Goal: Task Accomplishment & Management: Use online tool/utility

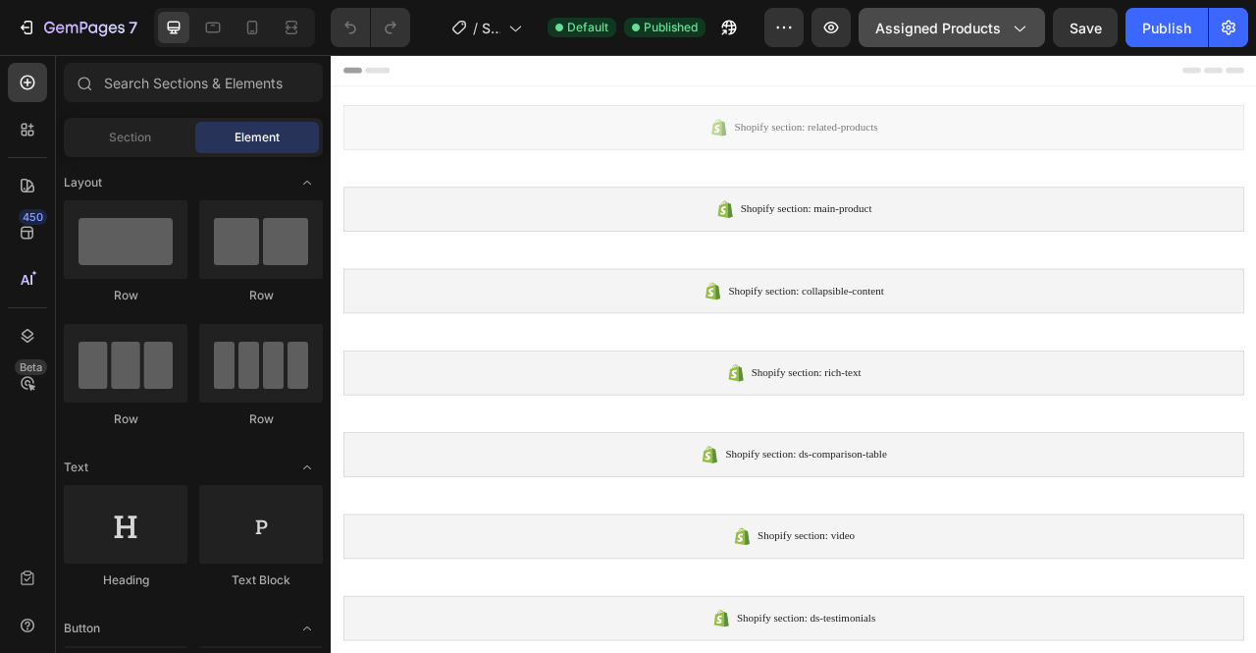
click at [914, 40] on button "Assigned Products" at bounding box center [952, 27] width 186 height 39
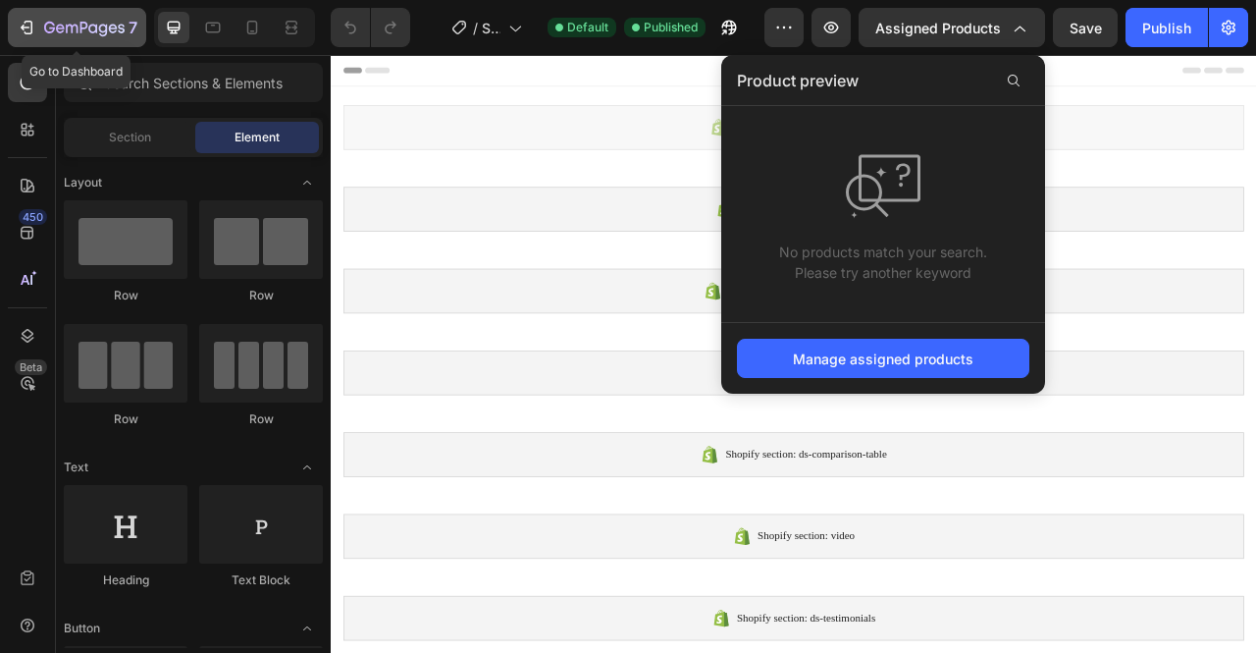
click at [16, 15] on button "7" at bounding box center [77, 27] width 138 height 39
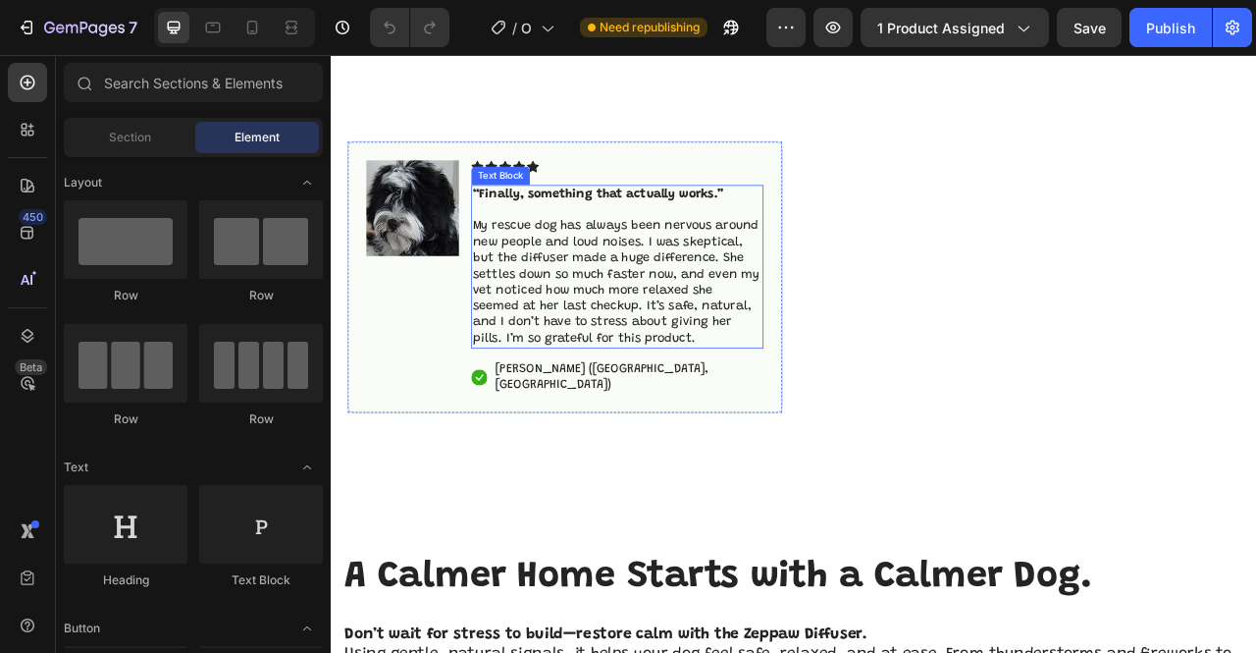
scroll to position [1374, 0]
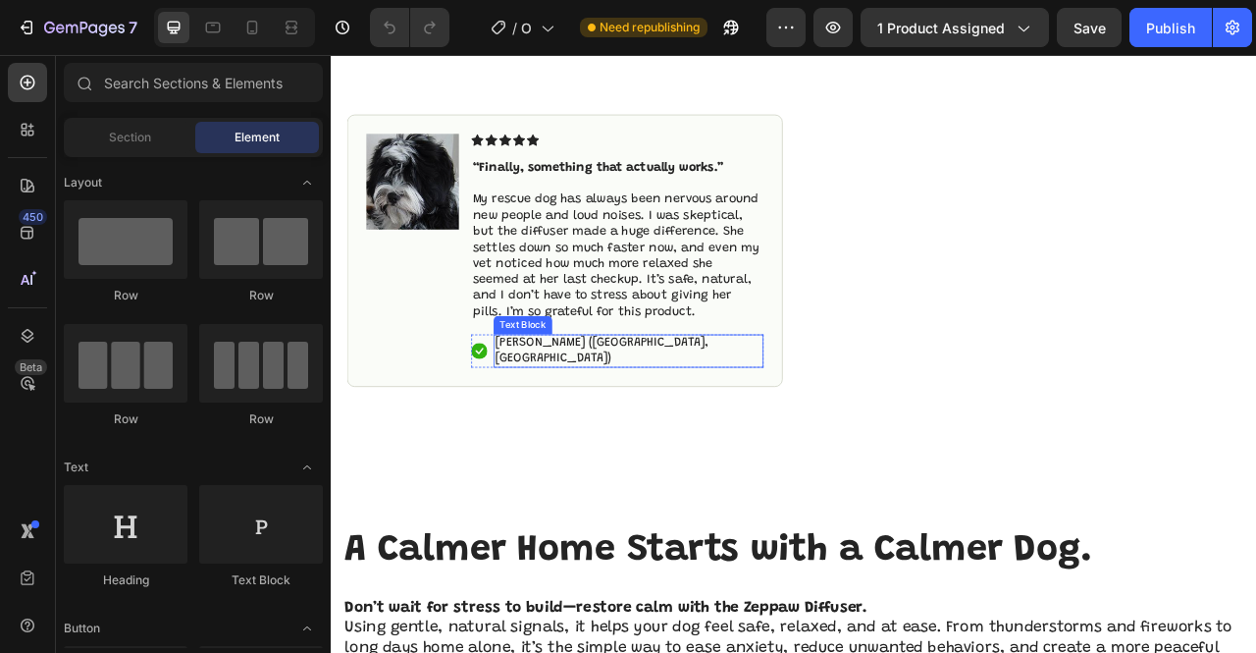
click at [702, 419] on p "Hannah N. (Houston, USA)" at bounding box center [709, 430] width 340 height 41
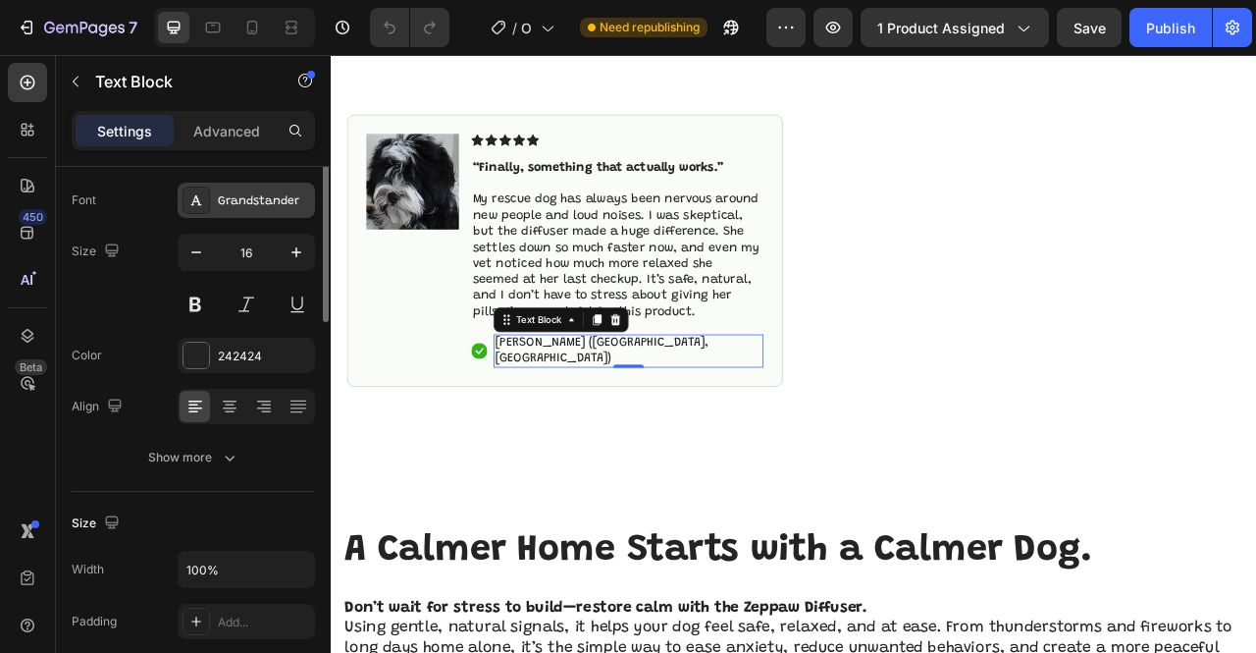
scroll to position [0, 0]
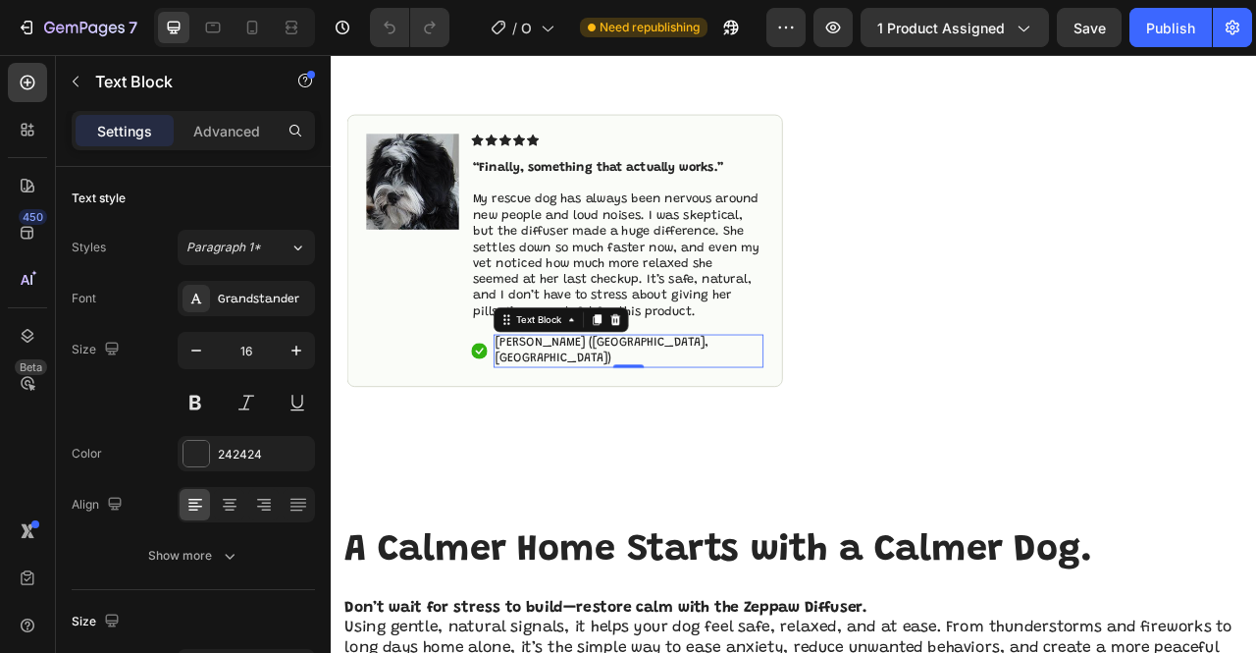
click at [633, 422] on p "Hannah N. (Houston, USA)" at bounding box center [709, 430] width 340 height 41
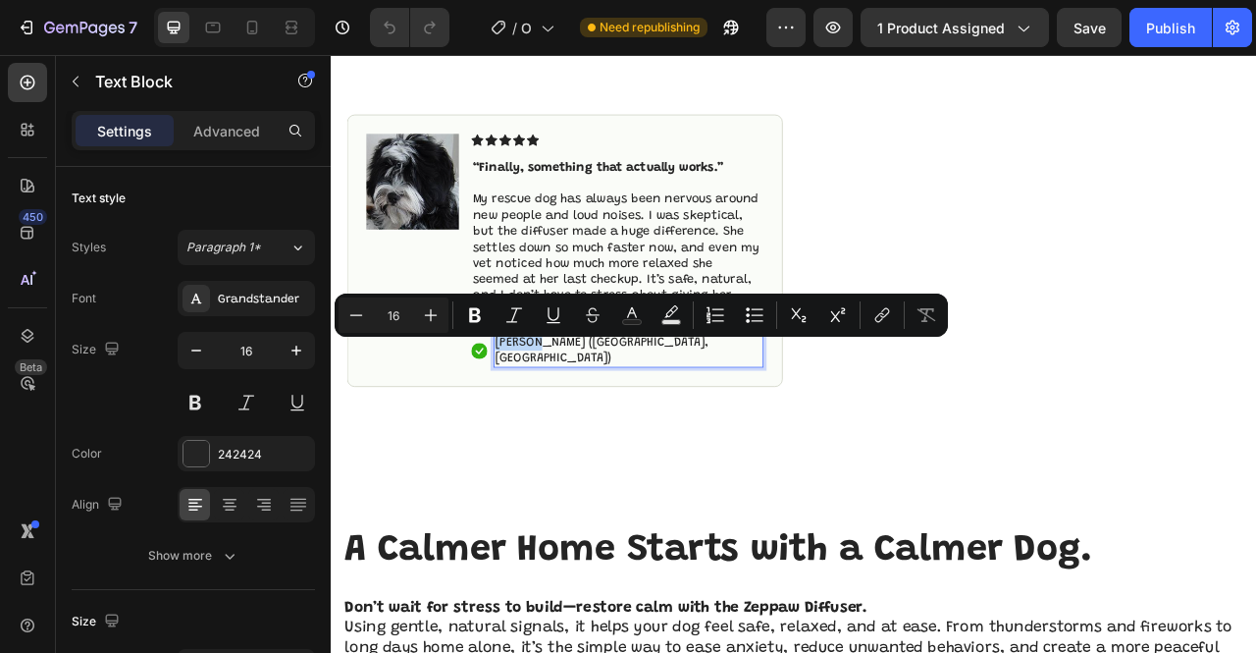
click at [660, 428] on p "Hannah N. (Houston, USA)" at bounding box center [709, 430] width 340 height 41
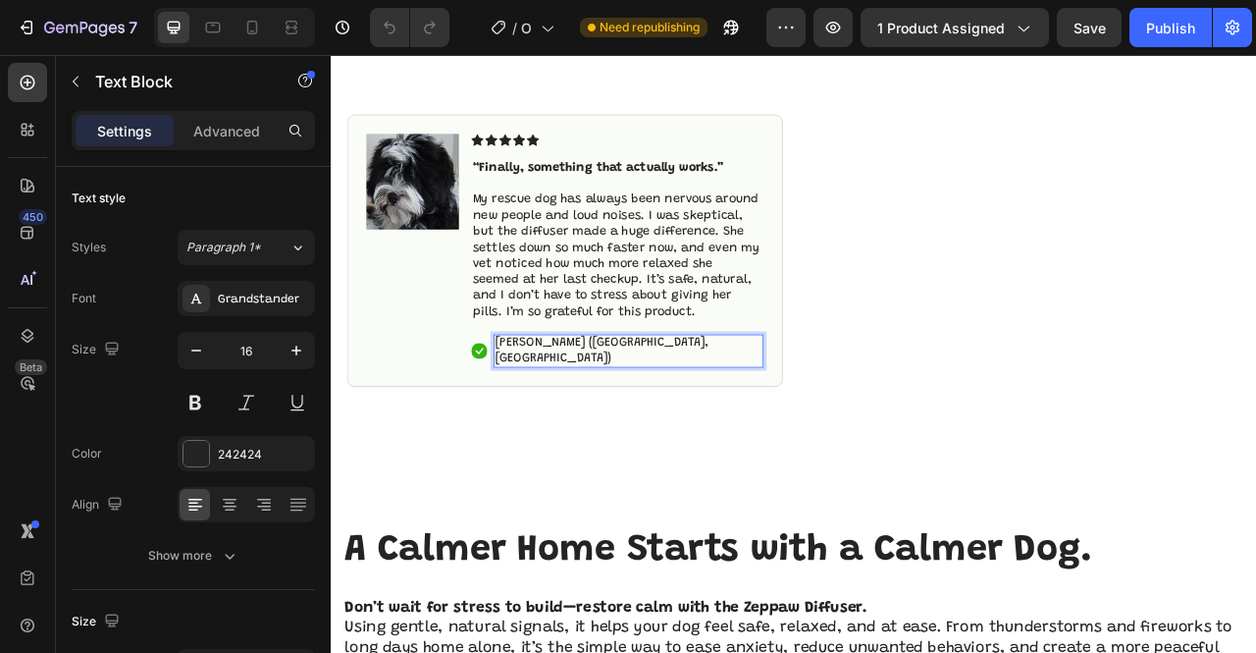
click at [688, 425] on p "Hannah N. (Houston, USA)" at bounding box center [709, 430] width 340 height 41
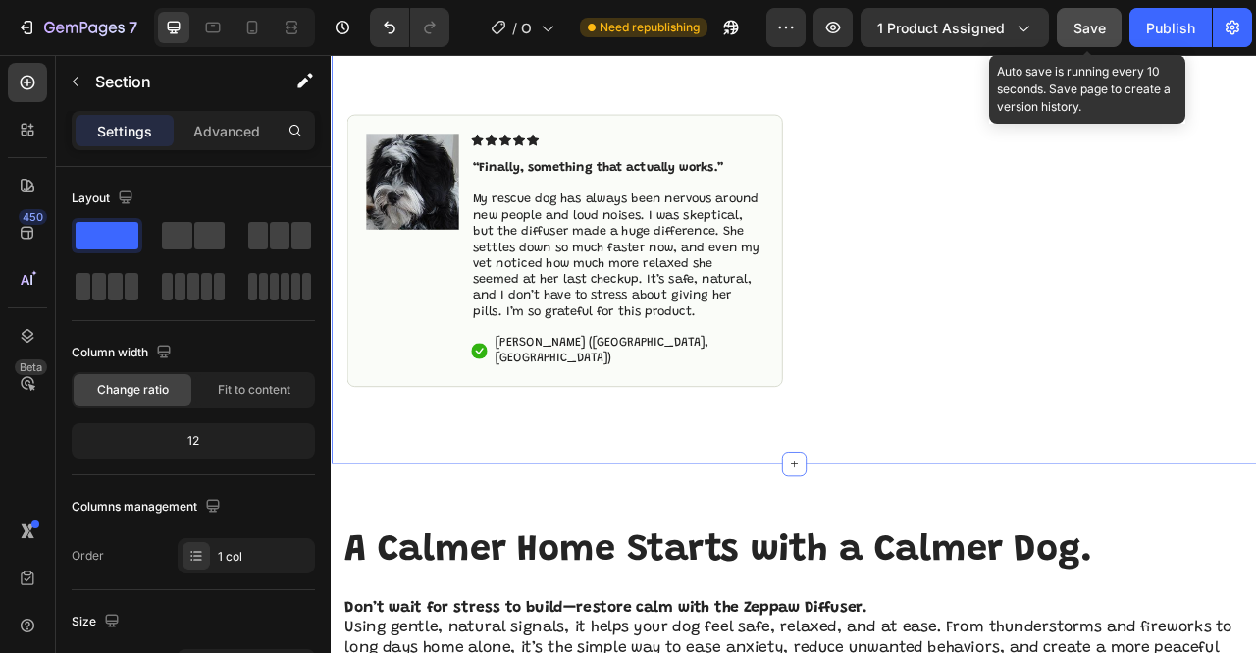
click at [1074, 31] on span "Save" at bounding box center [1090, 28] width 32 height 17
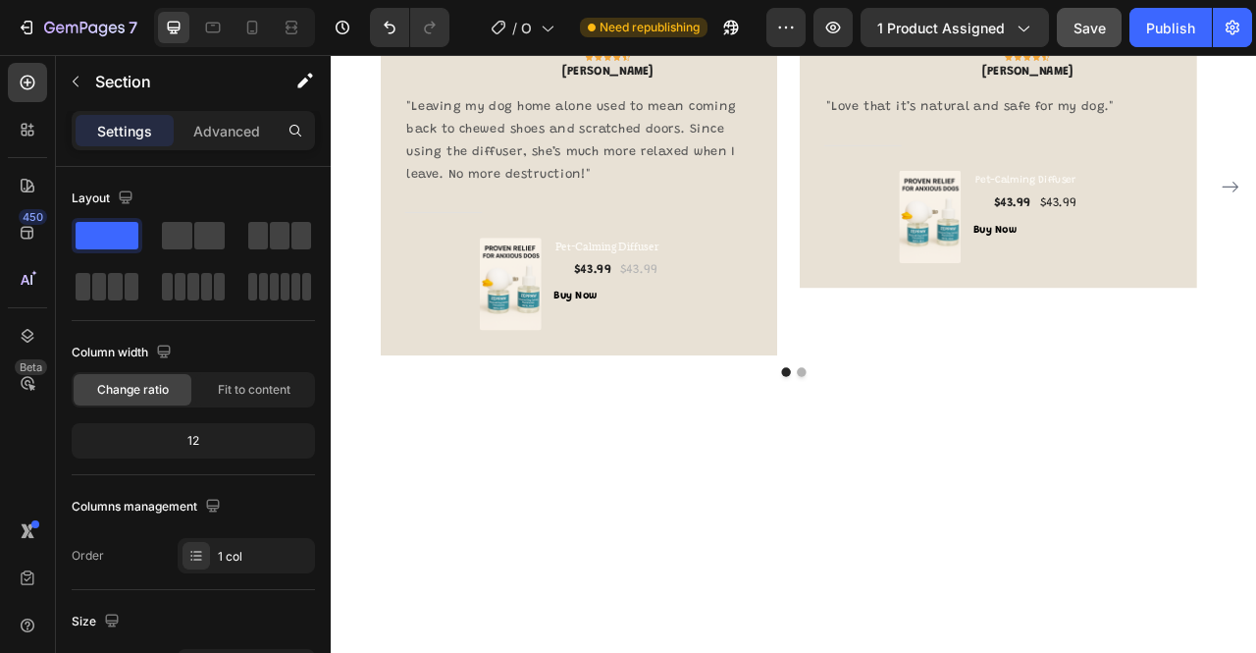
scroll to position [3827, 0]
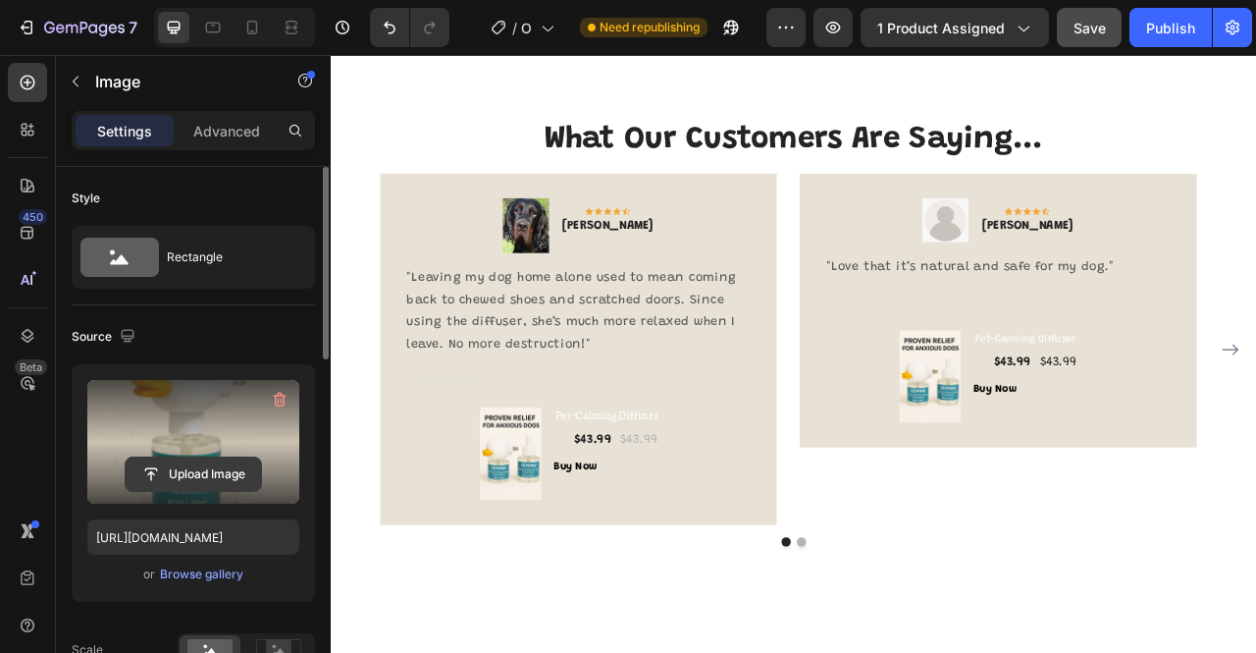
click at [200, 480] on input "file" at bounding box center [193, 473] width 135 height 33
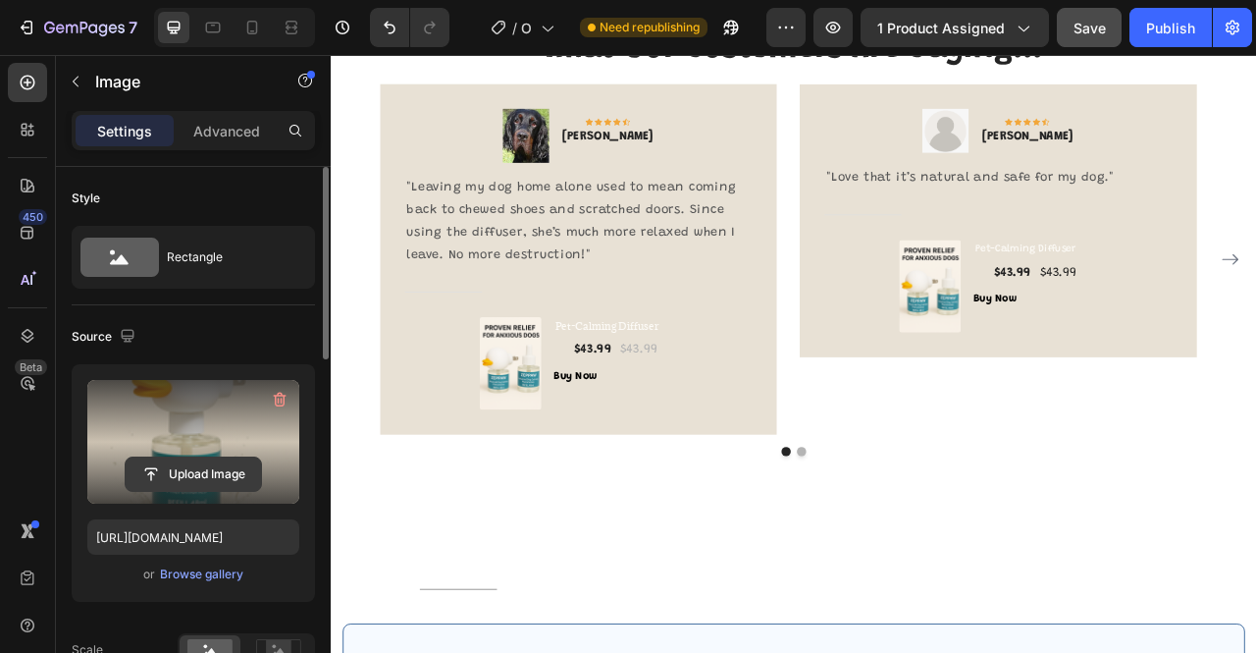
scroll to position [4514, 0]
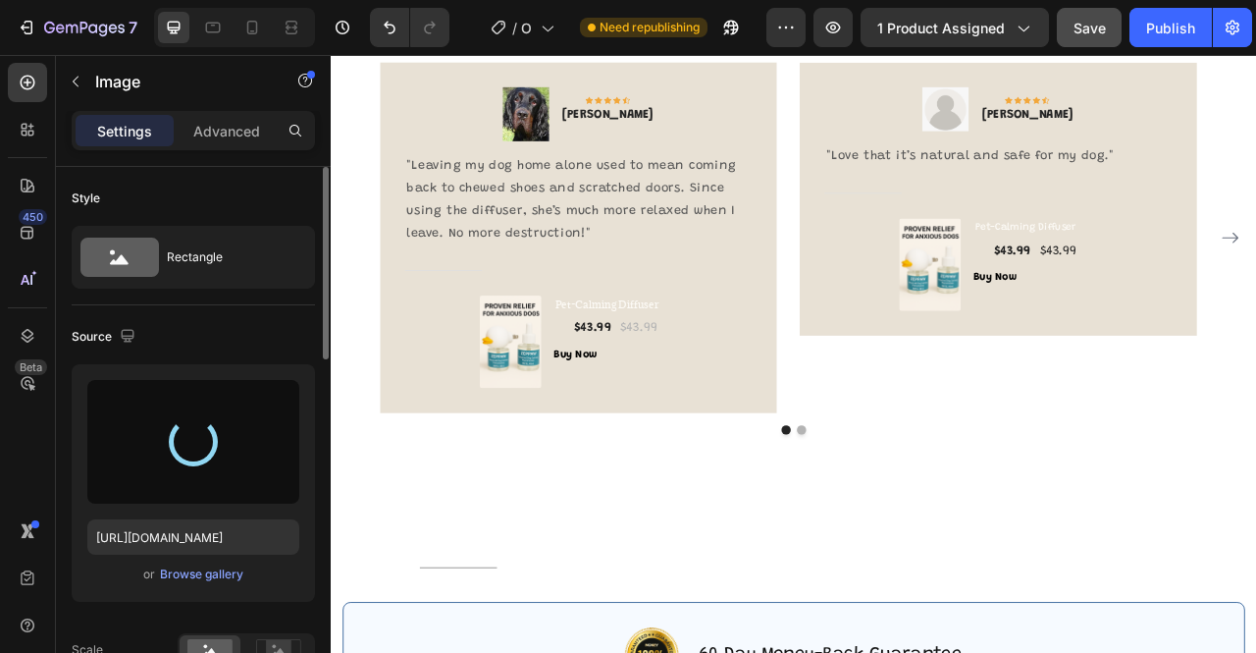
type input "https://cdn.shopify.com/s/files/1/0935/1256/5040/files/gempages_580410719959253…"
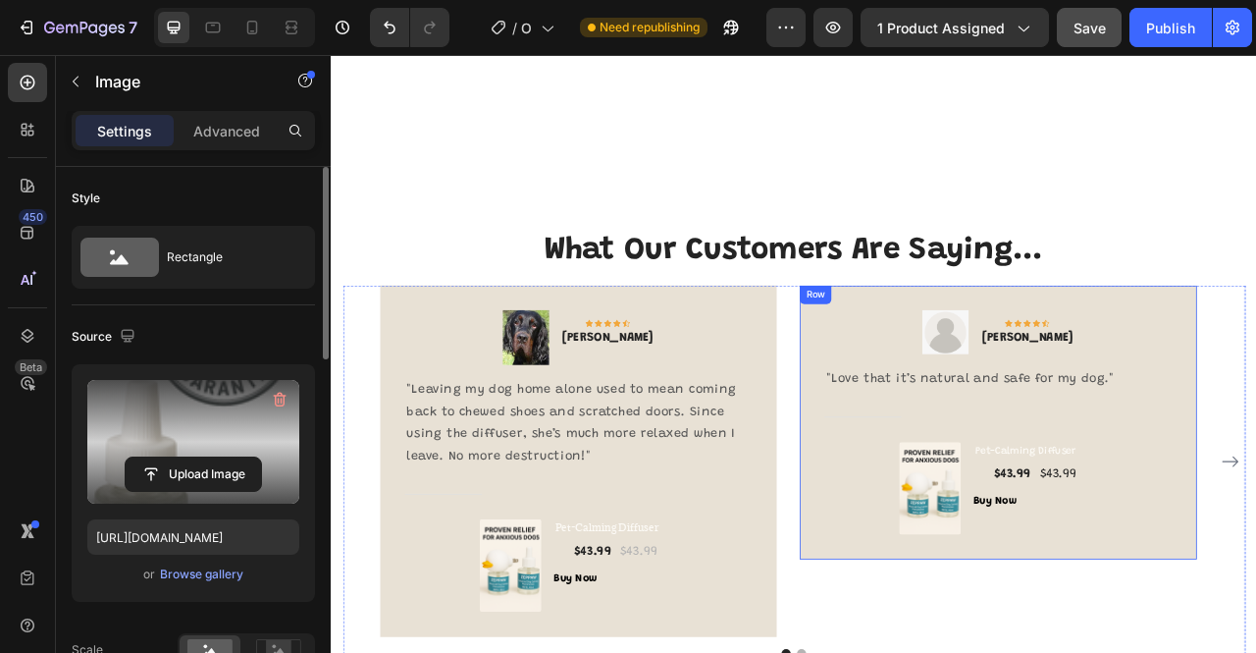
scroll to position [3729, 0]
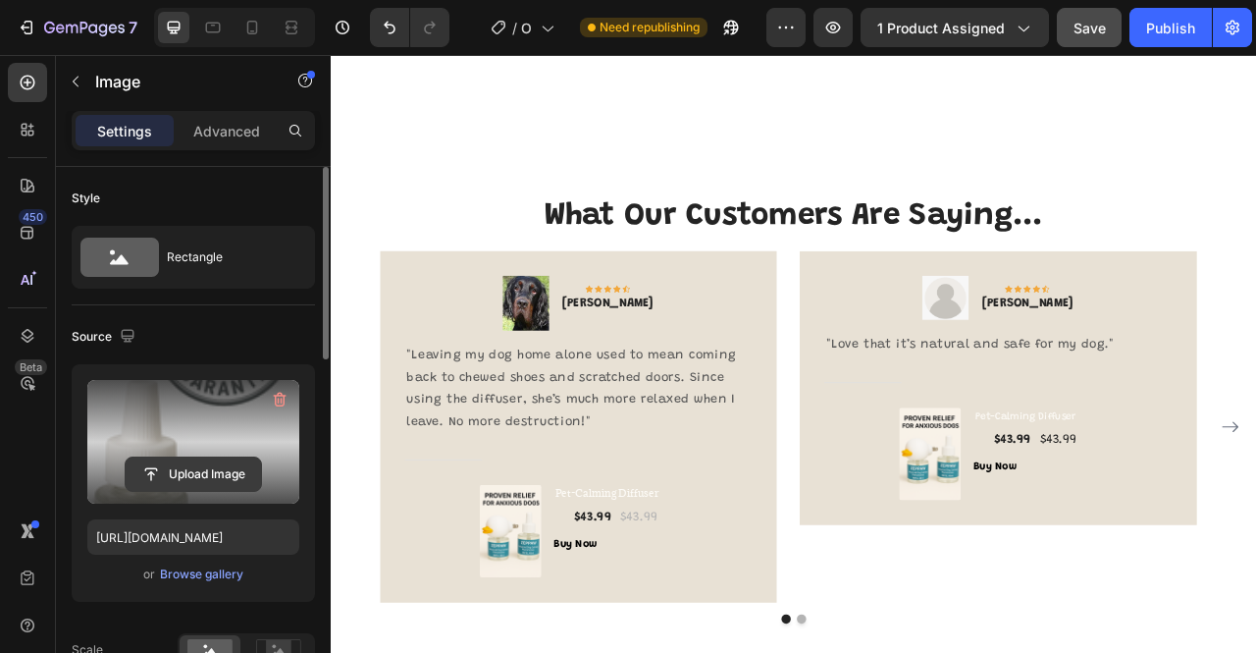
click at [175, 468] on input "file" at bounding box center [193, 473] width 135 height 33
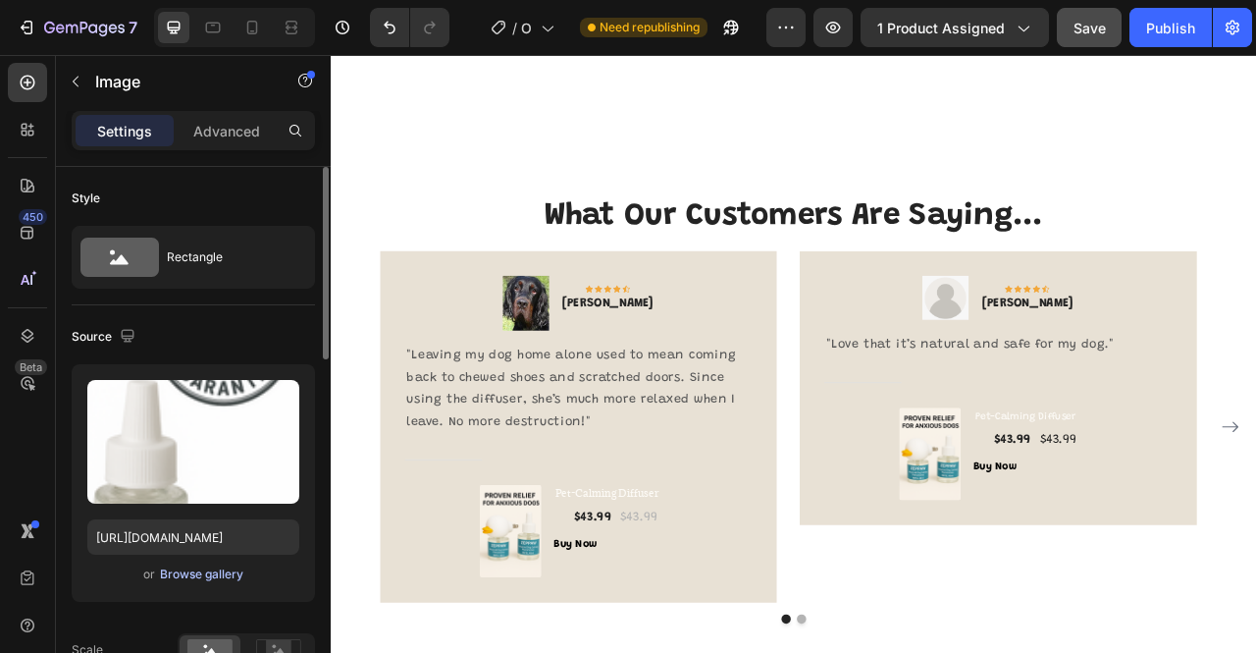
click at [184, 574] on div "Browse gallery" at bounding box center [201, 574] width 83 height 18
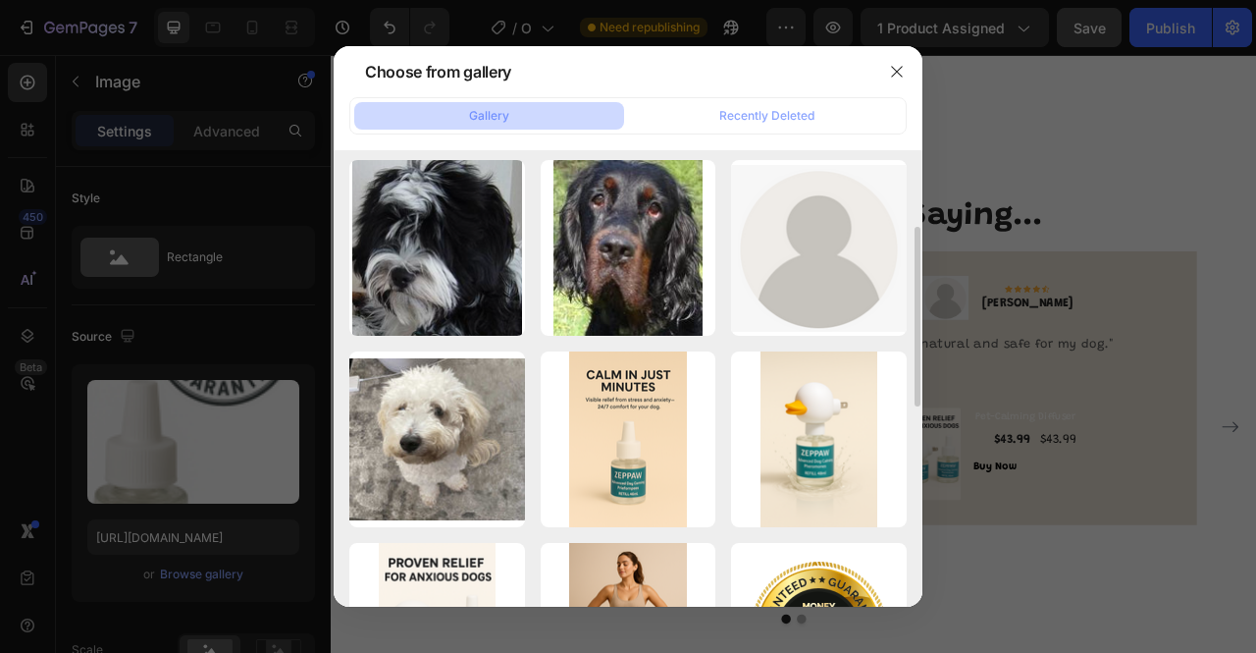
scroll to position [0, 0]
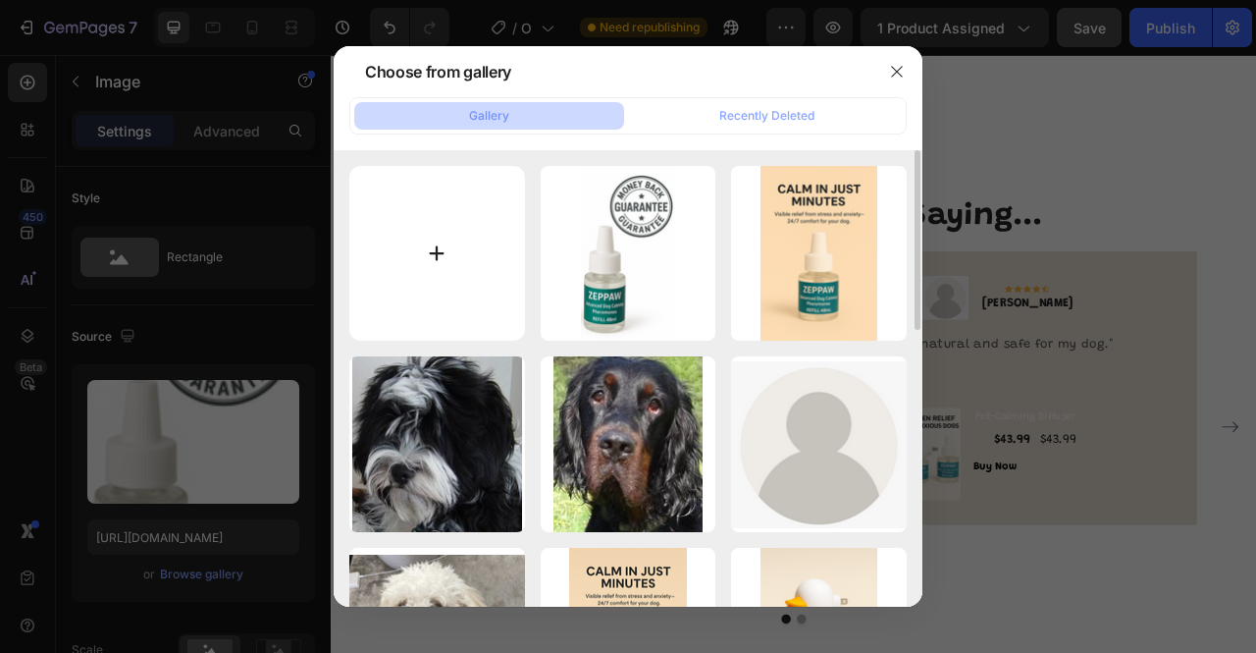
click at [427, 253] on input "file" at bounding box center [437, 254] width 176 height 176
type input "C:\fakepath\957511c6-18ad-4f5b-a894-d100728a83d6.png"
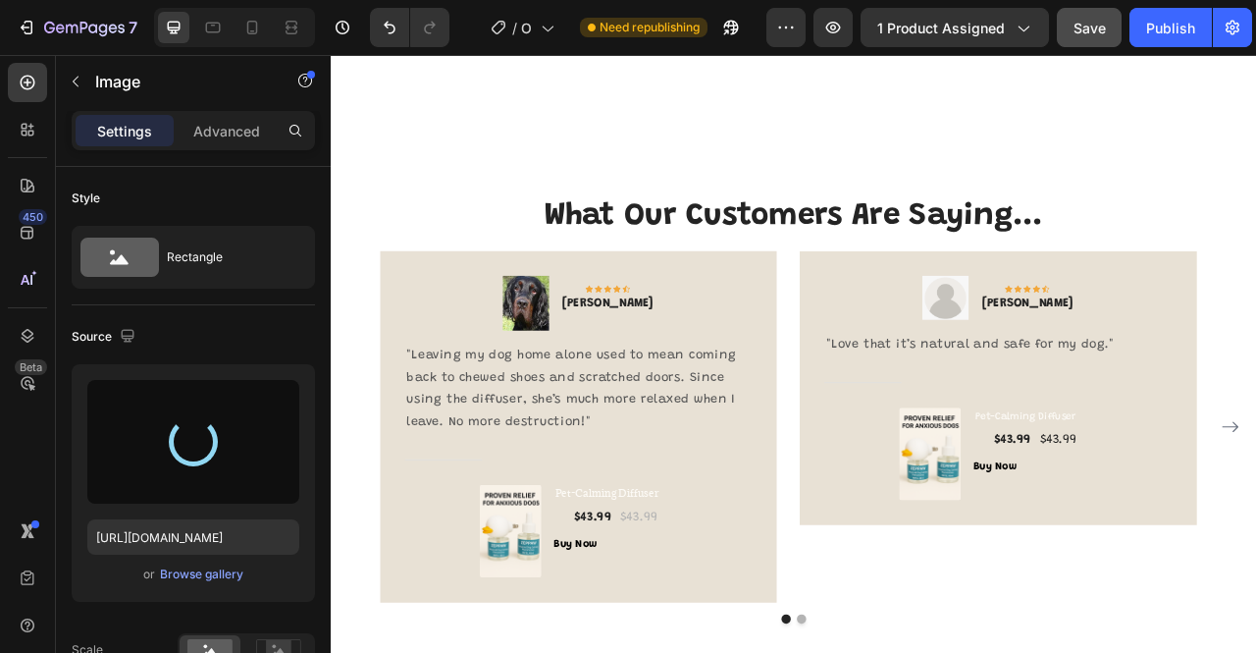
type input "https://cdn.shopify.com/s/files/1/0935/1256/5040/files/gempages_580410719959253…"
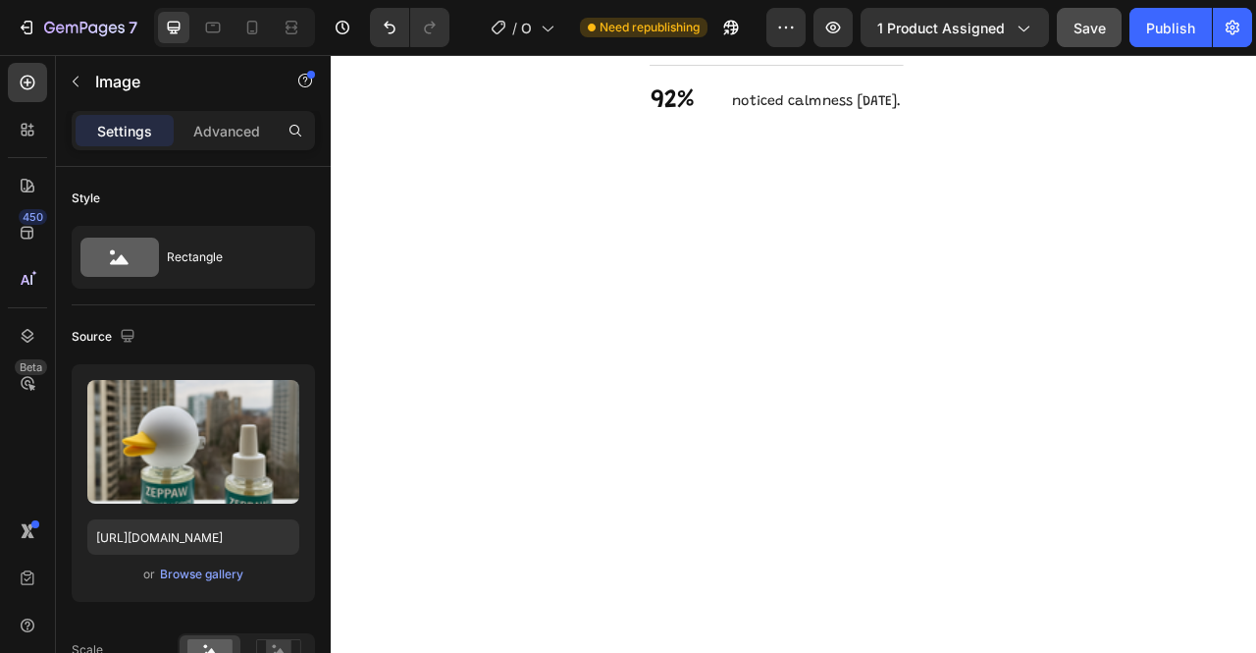
scroll to position [3042, 0]
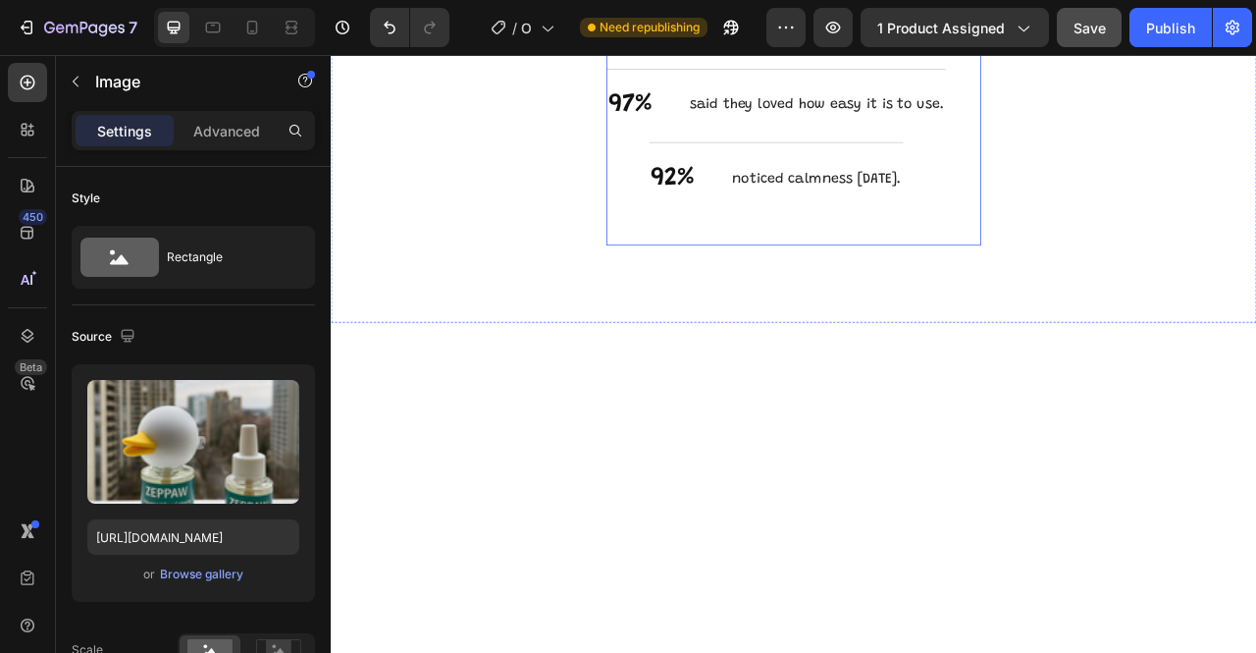
click at [681, 298] on div "Quick & Easy Heading 97% Text Block said they loved how easy it is to use. Text…" at bounding box center [912, 135] width 463 height 328
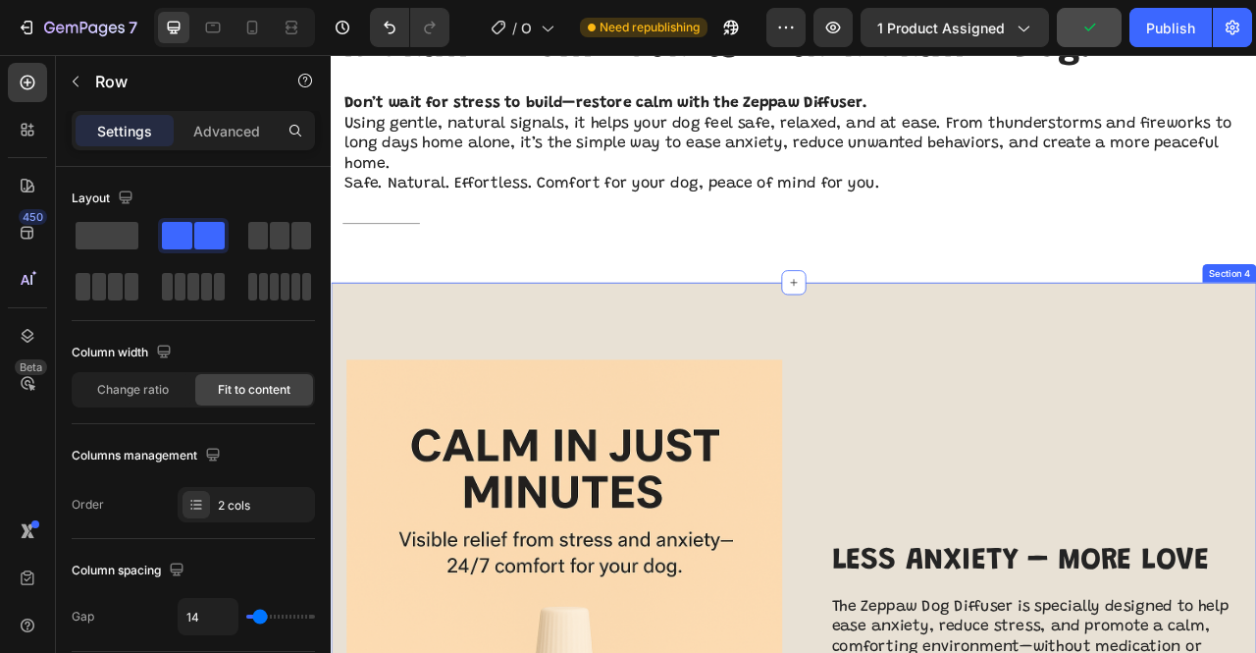
scroll to position [1963, 0]
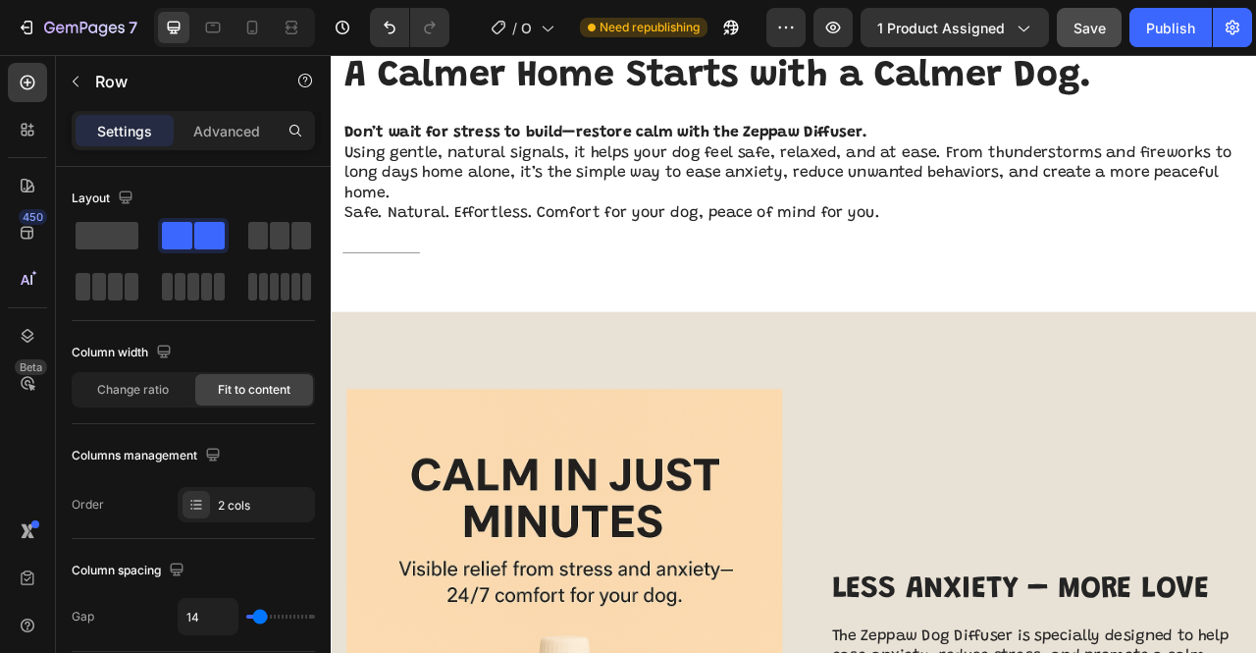
click at [1104, 34] on span "Save" at bounding box center [1090, 28] width 32 height 17
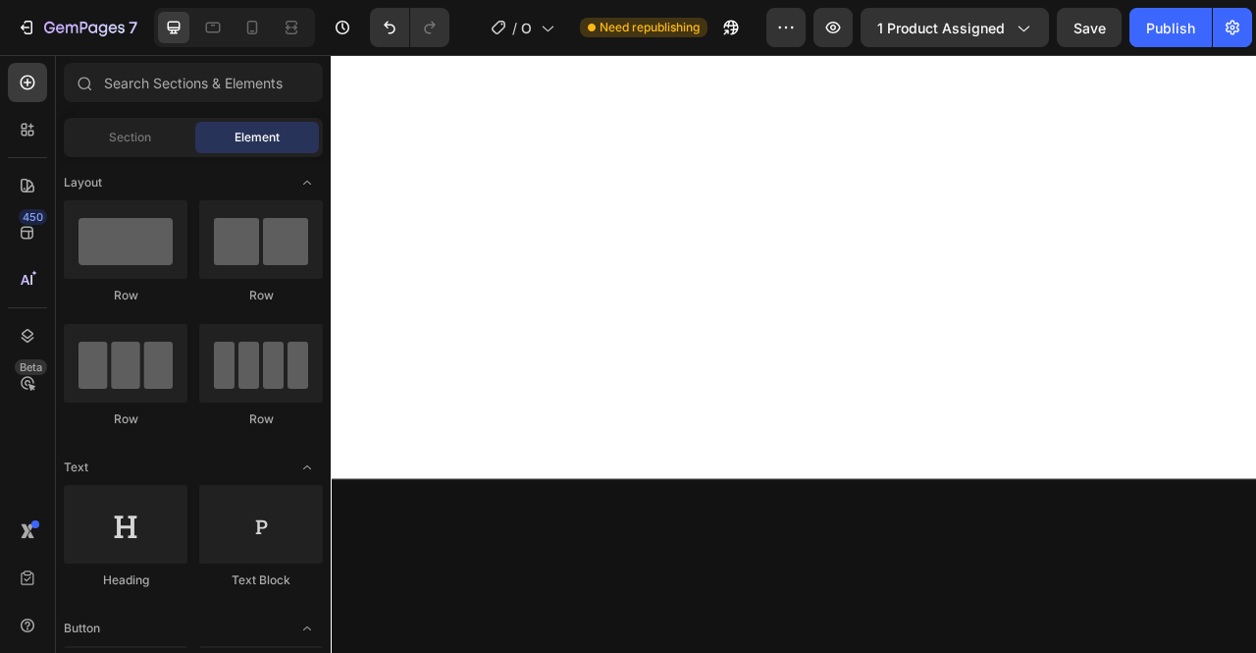
scroll to position [0, 0]
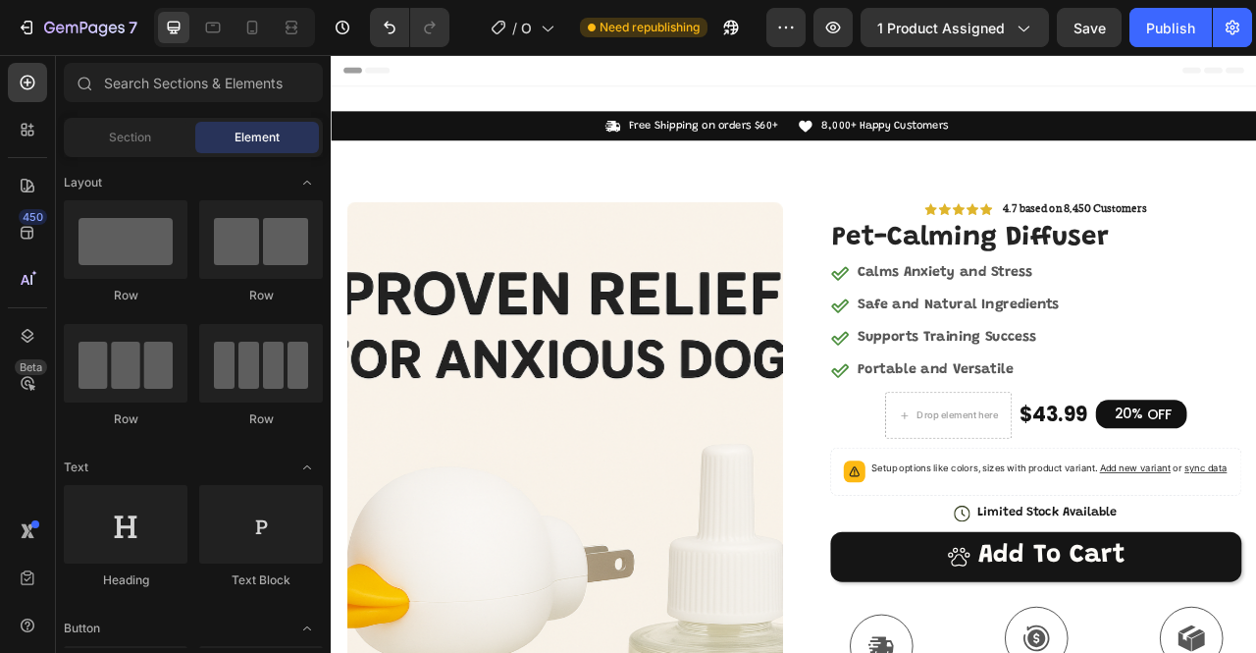
drag, startPoint x: 1500, startPoint y: 650, endPoint x: 1578, endPoint y: 105, distance: 550.1
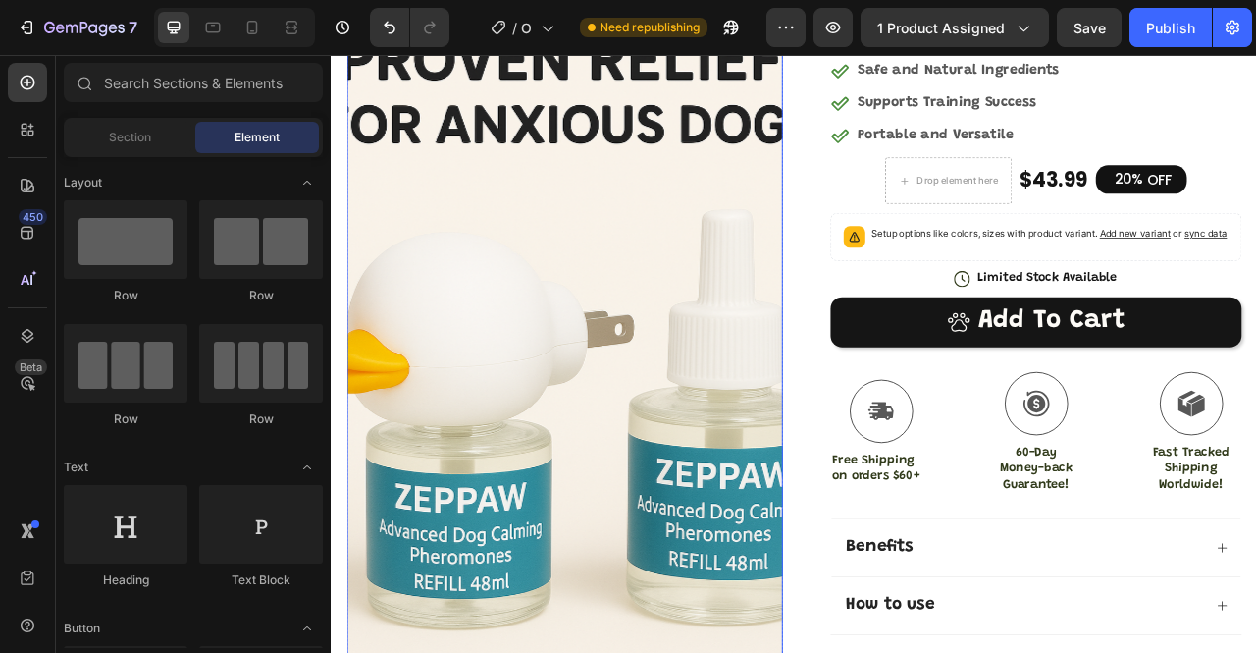
scroll to position [294, 0]
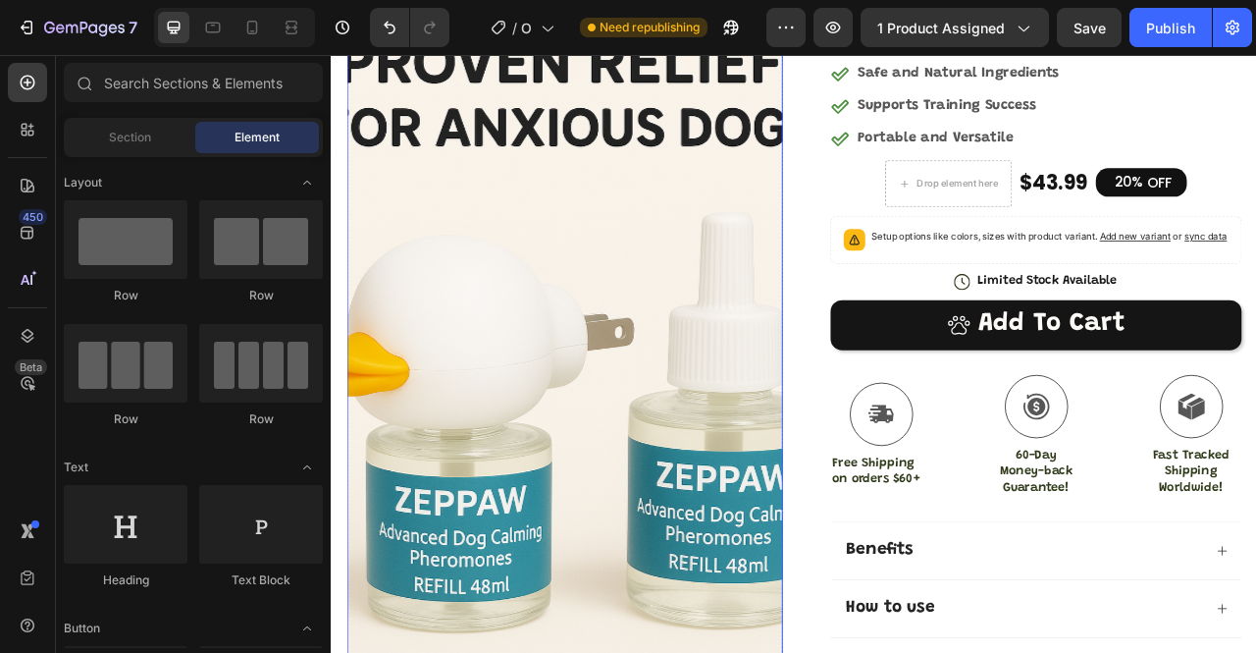
click at [660, 537] on img at bounding box center [627, 463] width 554 height 1030
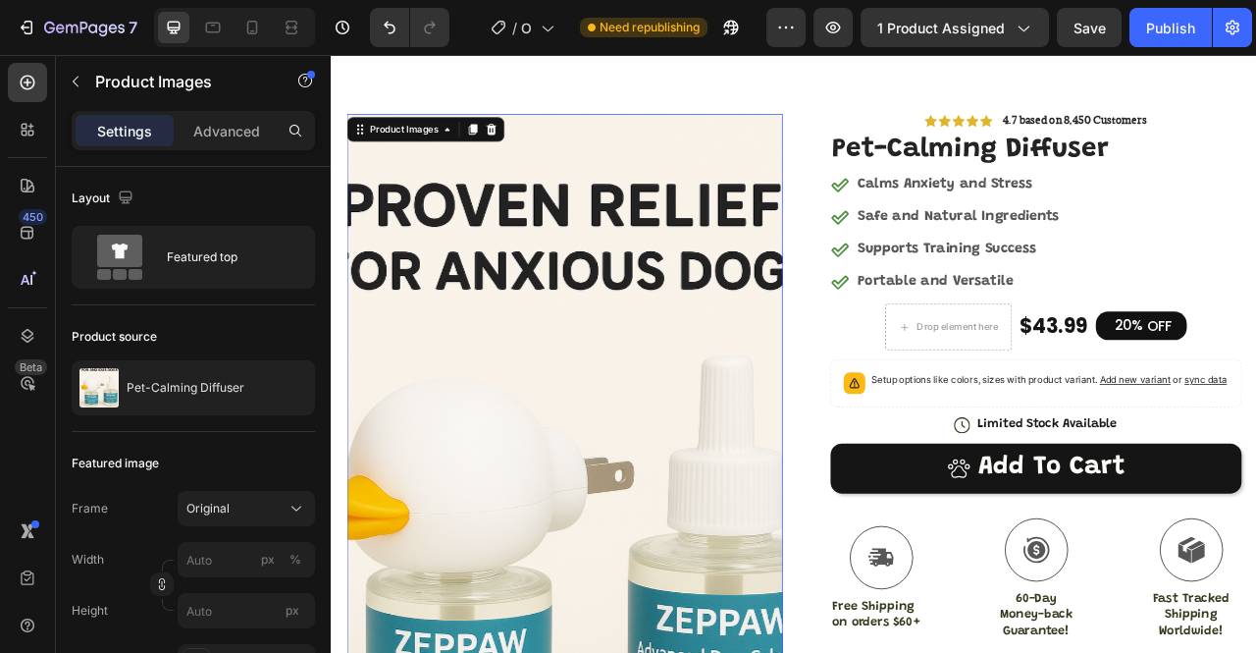
scroll to position [0, 0]
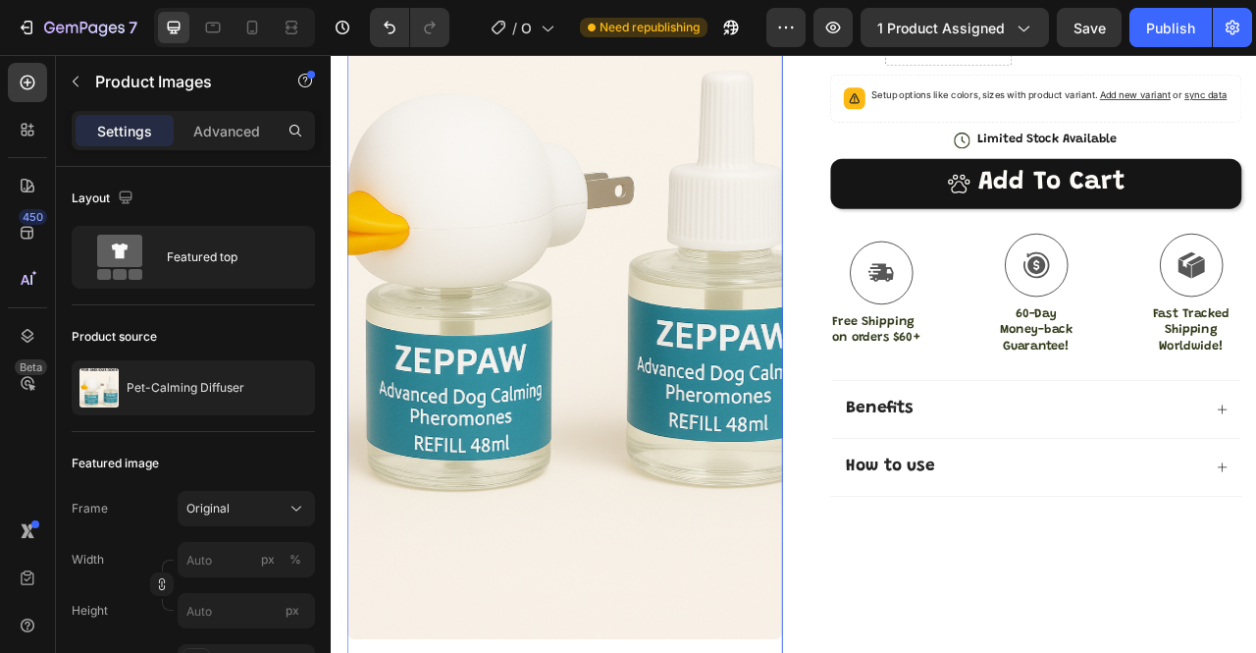
scroll to position [589, 0]
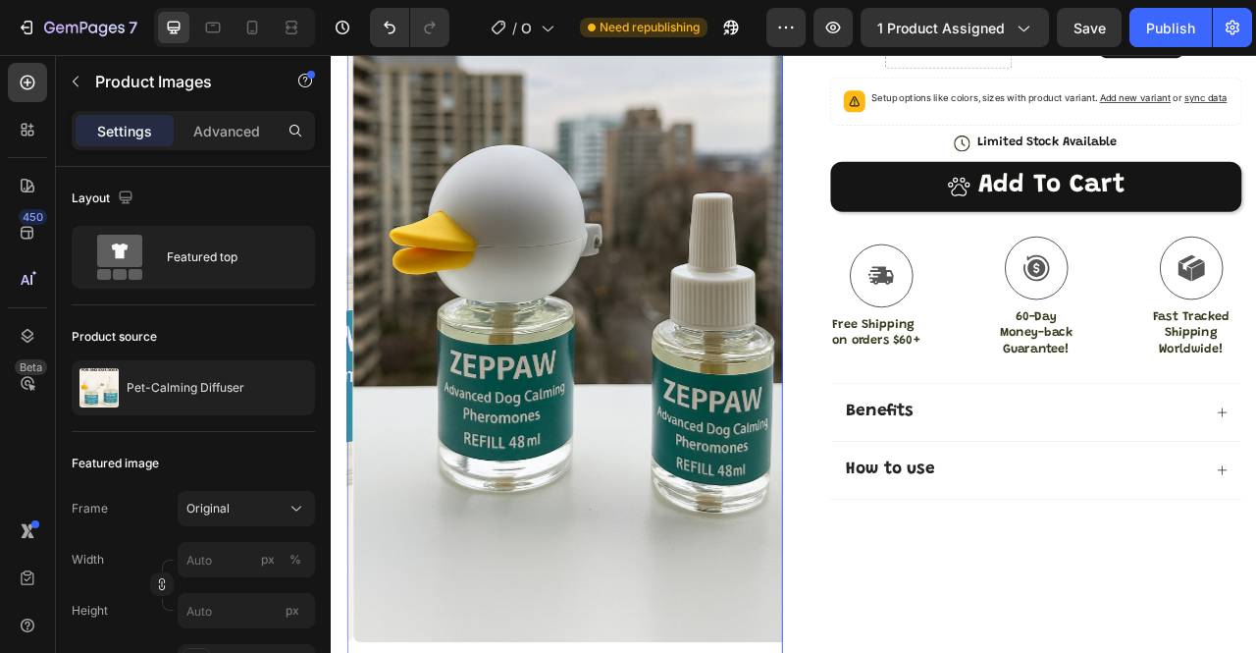
scroll to position [491, 0]
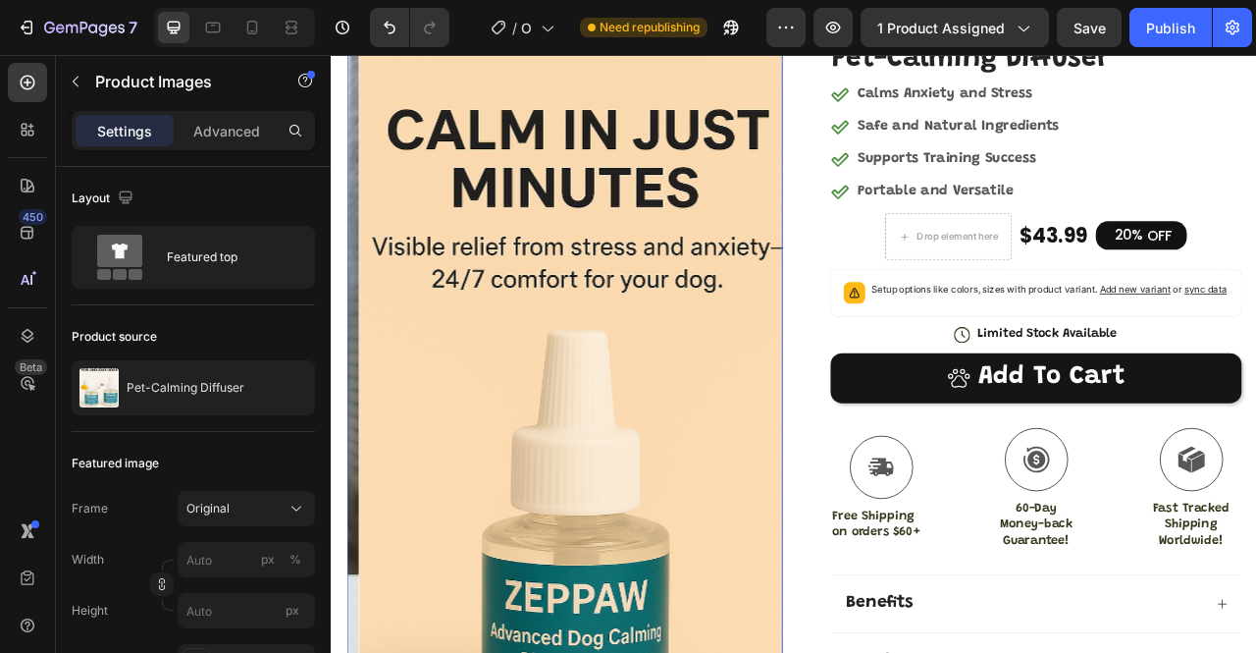
scroll to position [196, 0]
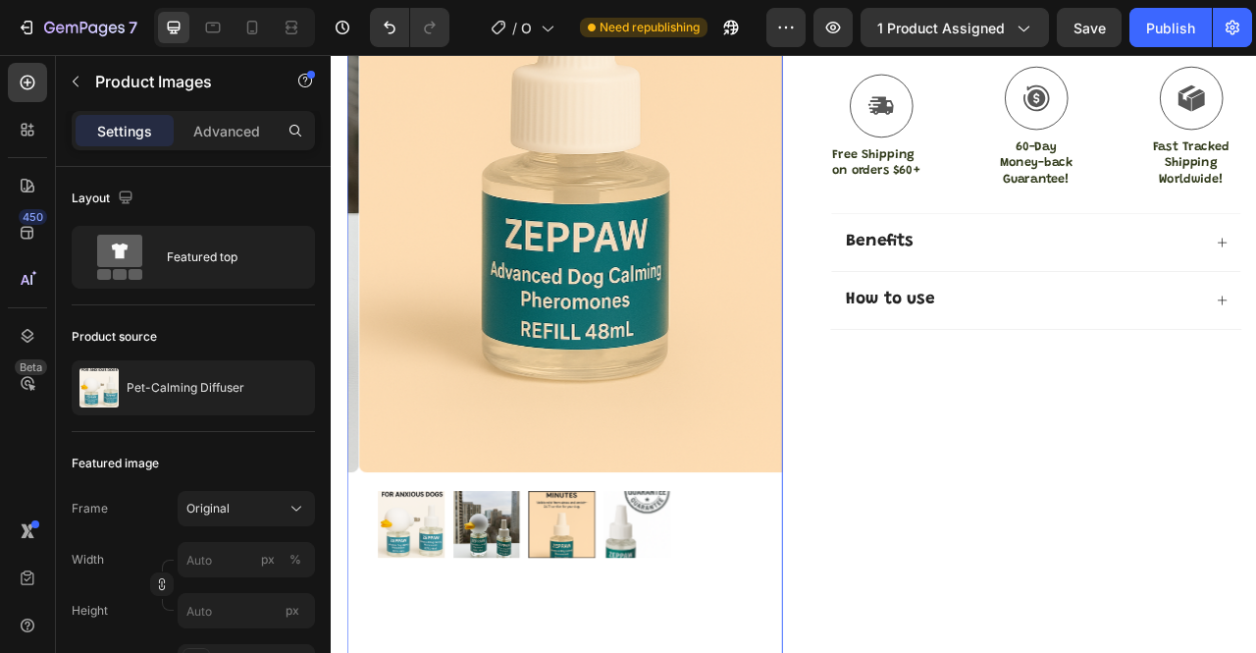
click at [734, 652] on img at bounding box center [719, 651] width 85 height 85
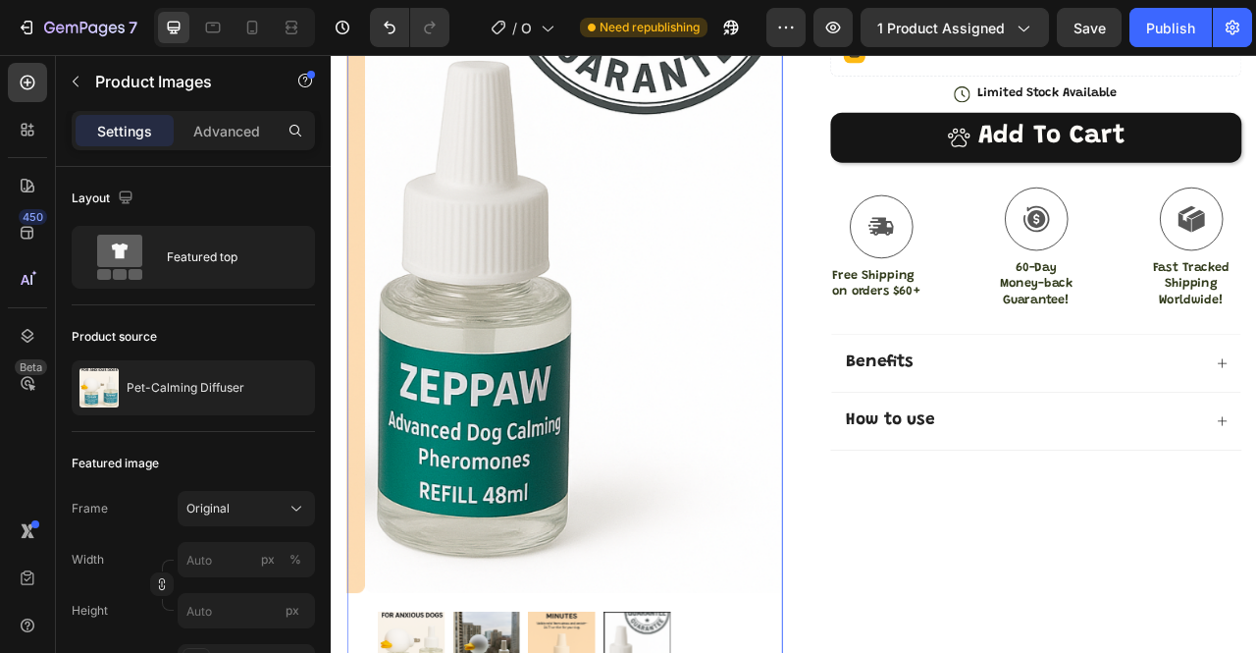
scroll to position [393, 0]
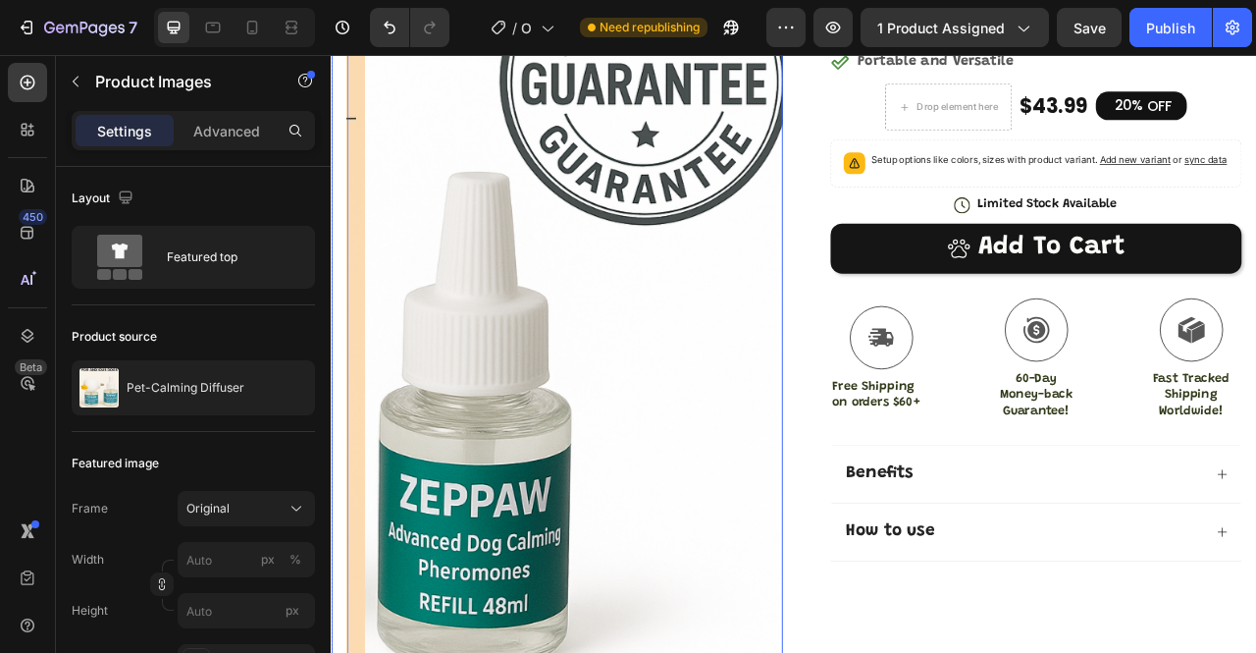
click at [1111, 652] on div "Icon Icon Icon Icon Icon Icon List 4.7 based on 8,450 Customers Text Block Row …" at bounding box center [1211, 654] width 554 height 1608
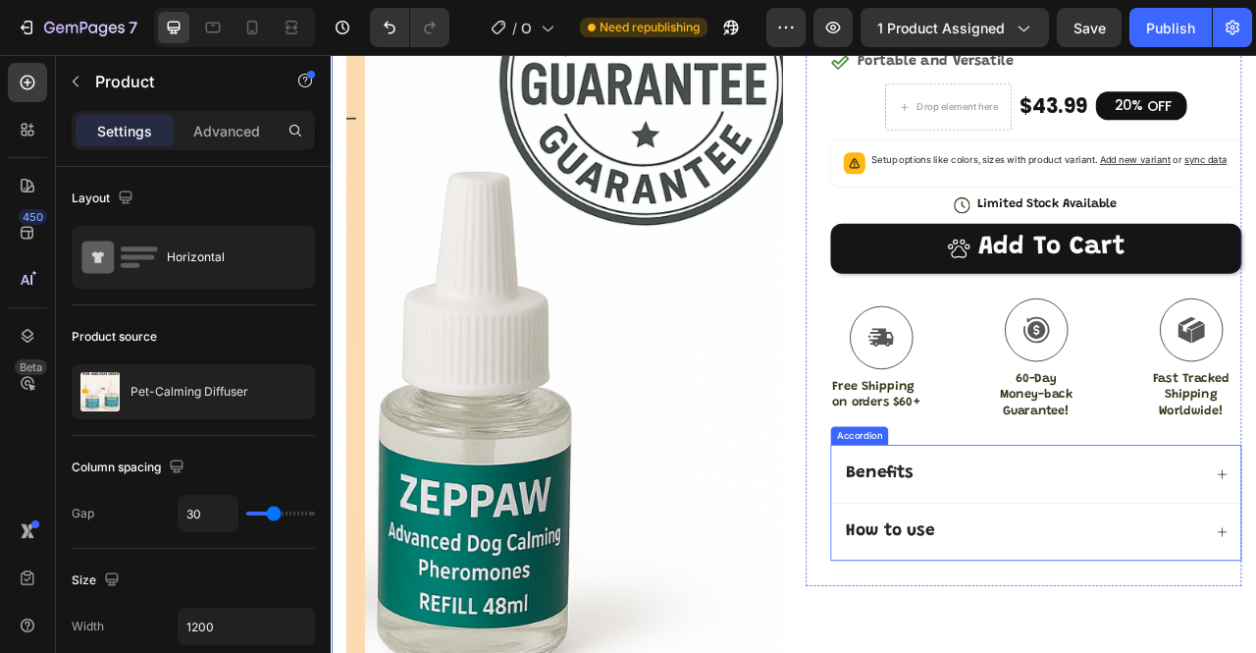
click at [1057, 598] on strong "Benefits" at bounding box center [1027, 587] width 85 height 22
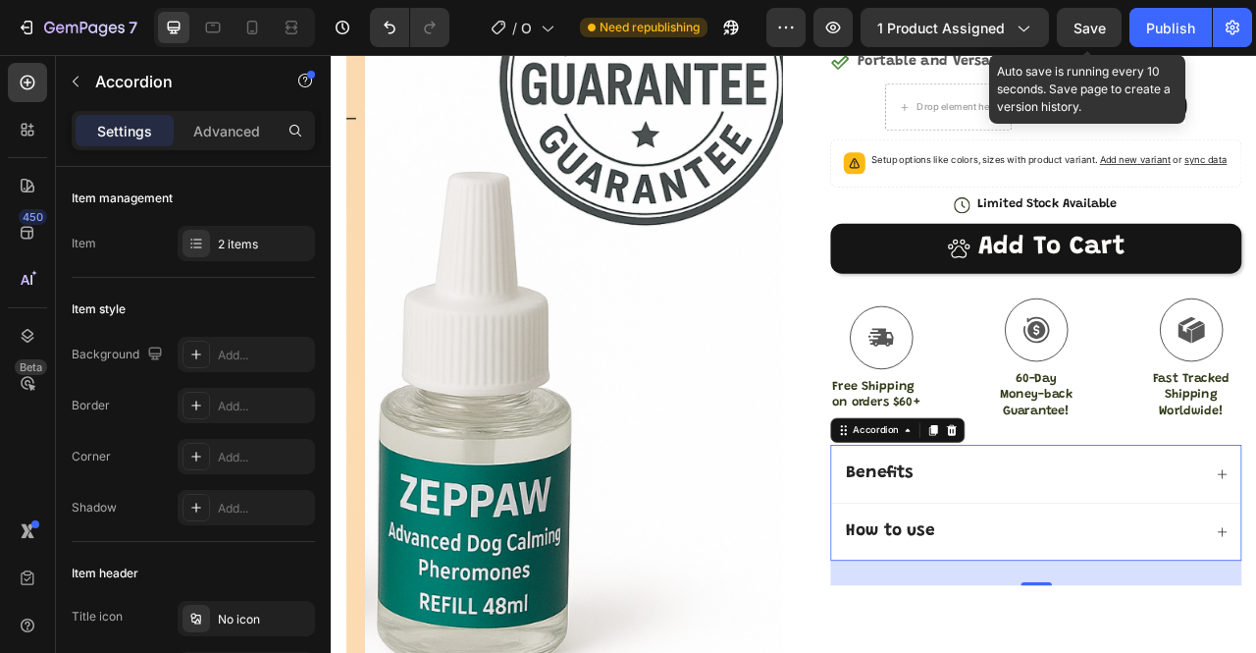
click at [1091, 25] on span "Save" at bounding box center [1090, 28] width 32 height 17
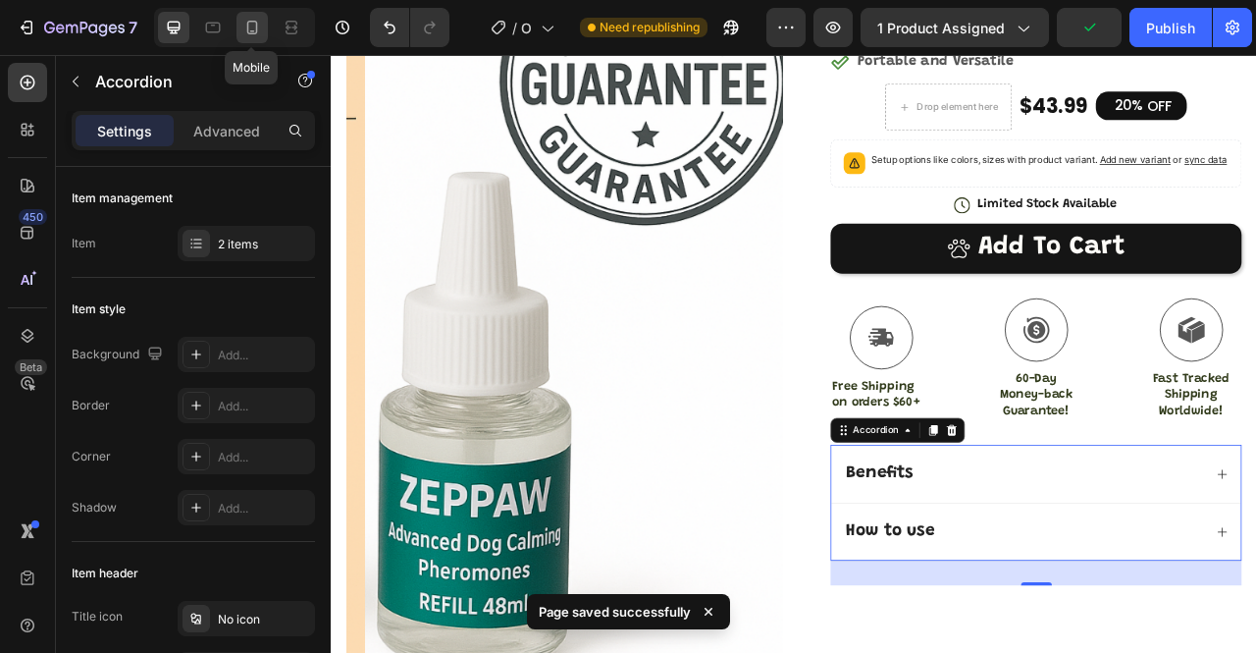
click at [252, 30] on icon at bounding box center [252, 28] width 11 height 14
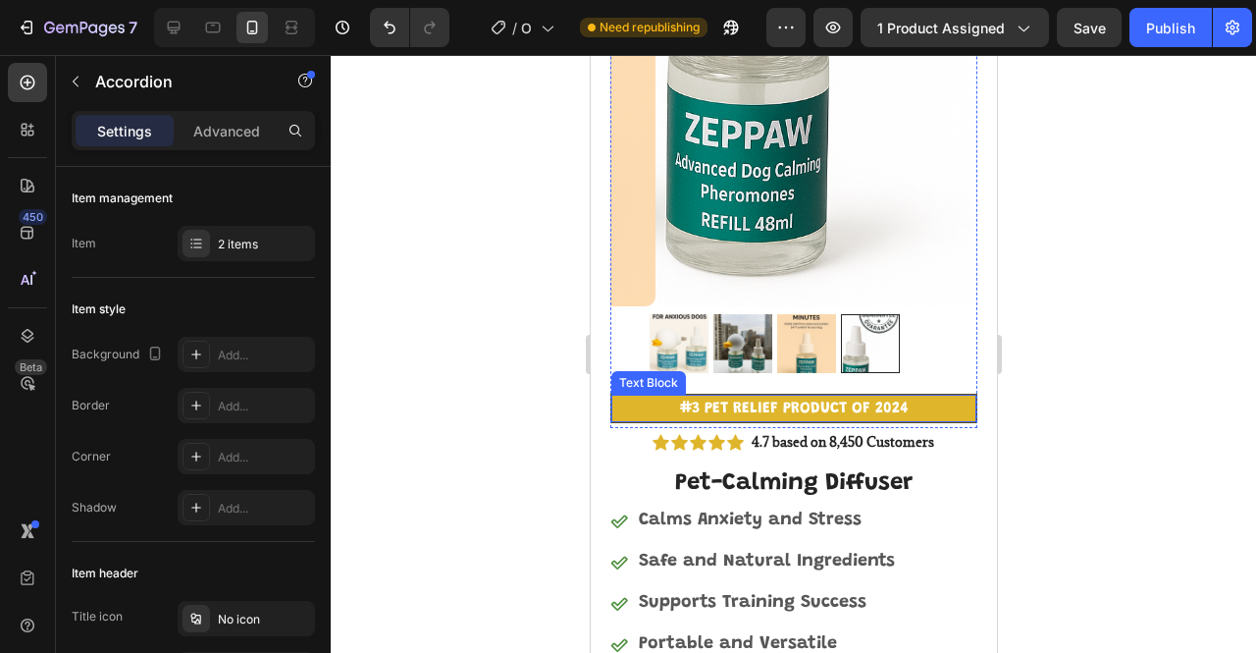
click at [689, 317] on img at bounding box center [678, 343] width 59 height 59
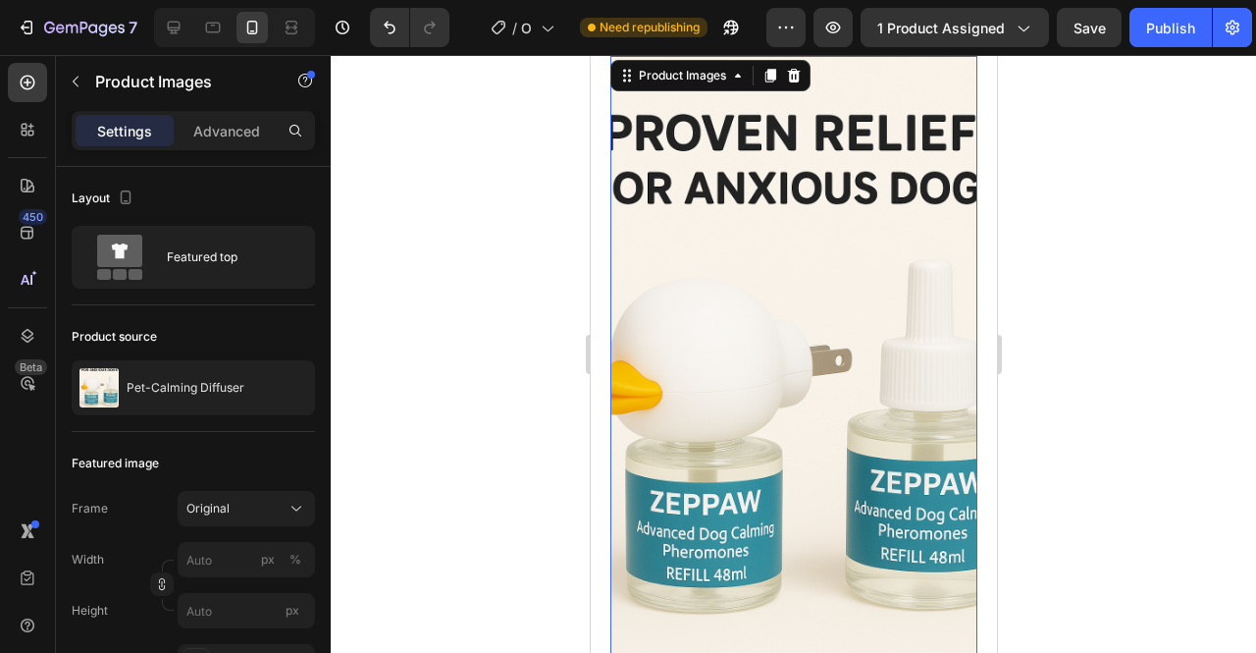
scroll to position [98, 0]
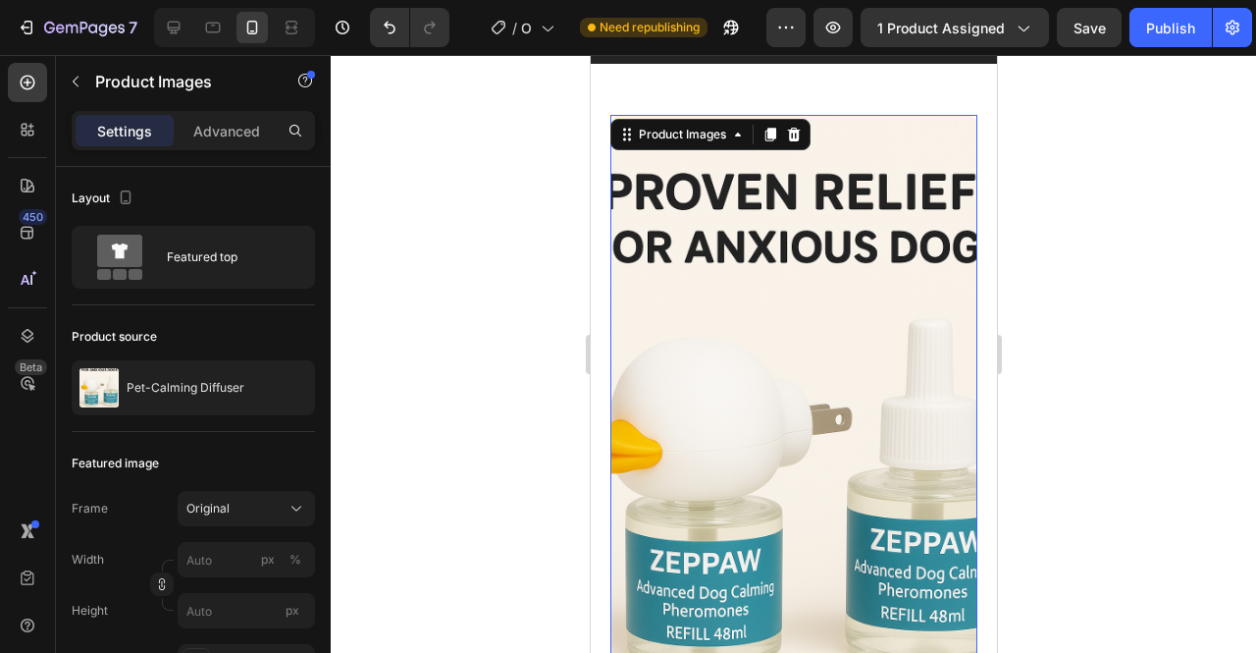
click at [1123, 364] on div at bounding box center [793, 354] width 925 height 598
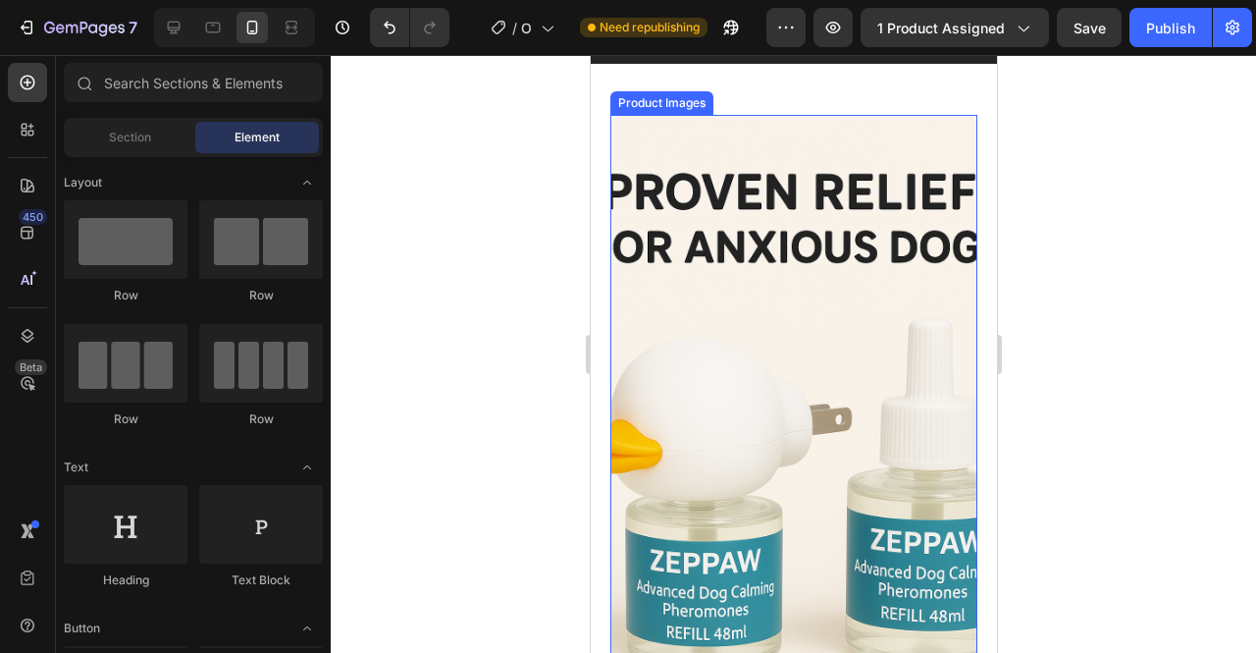
click at [844, 374] on img at bounding box center [792, 456] width 367 height 682
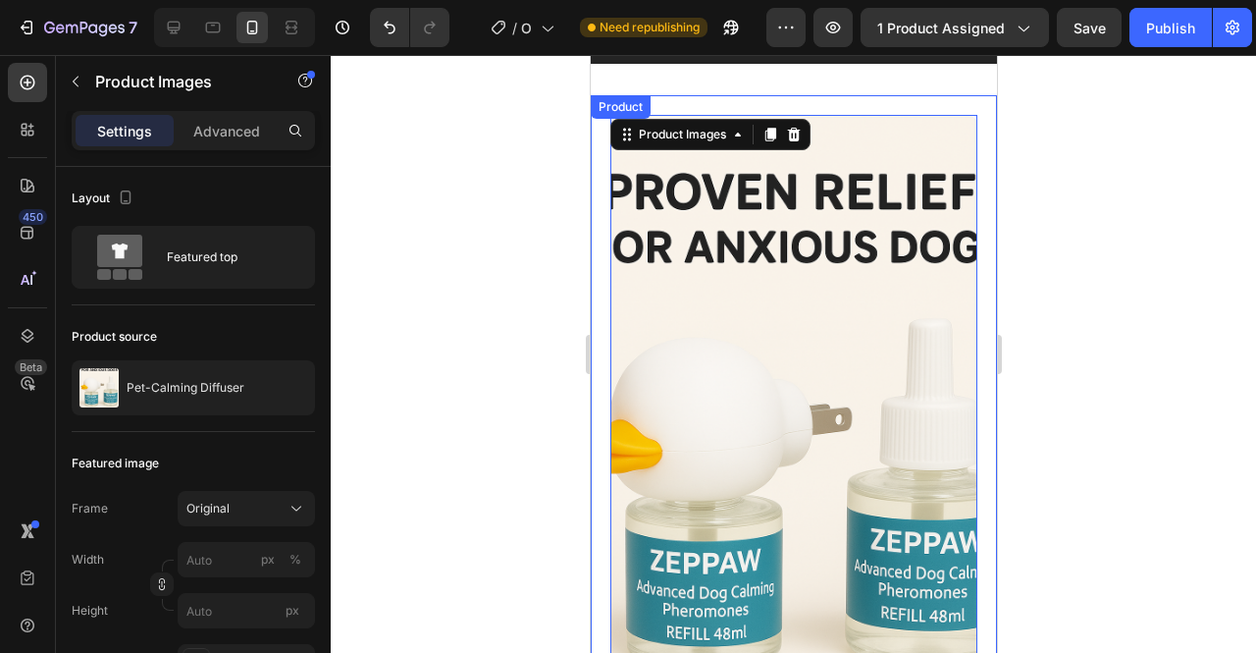
click at [1105, 378] on div at bounding box center [793, 354] width 925 height 598
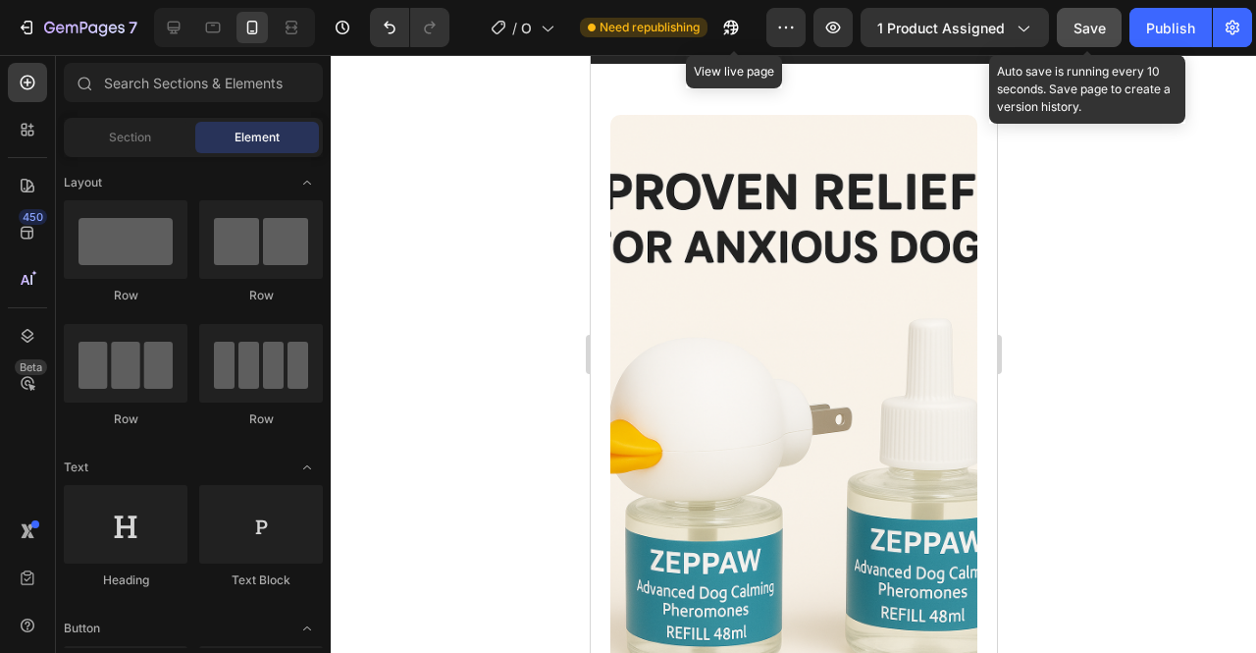
click at [1081, 38] on button "Save" at bounding box center [1089, 27] width 65 height 39
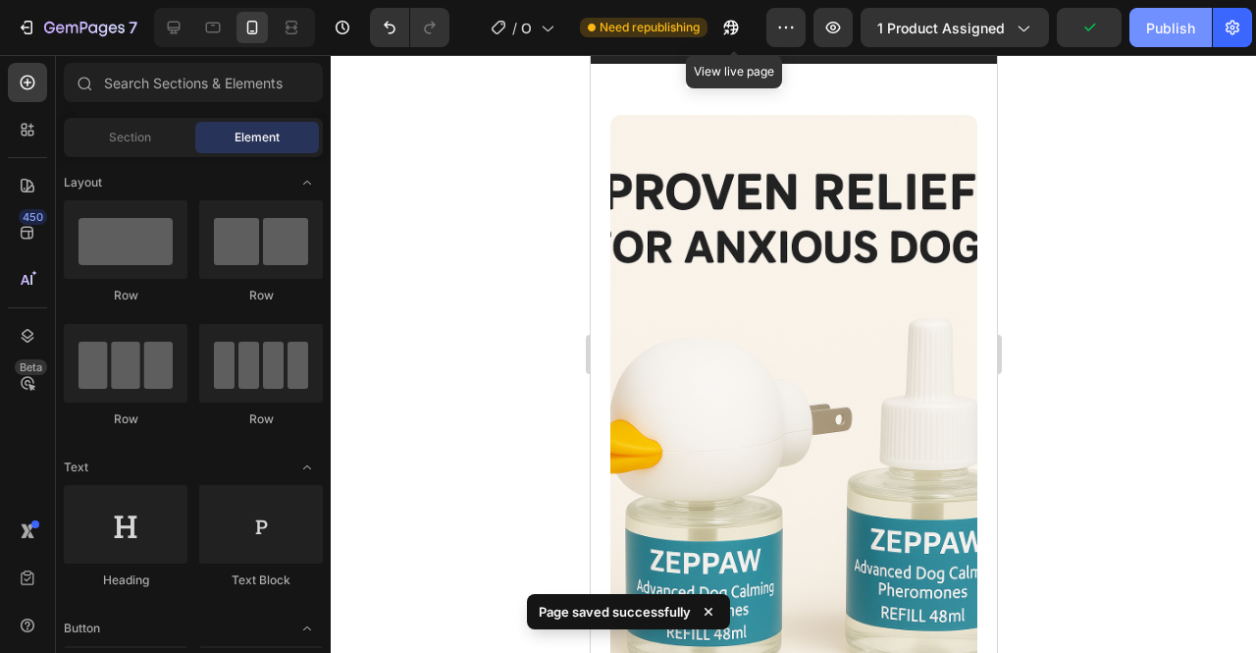
click at [1172, 30] on div "Publish" at bounding box center [1170, 28] width 49 height 21
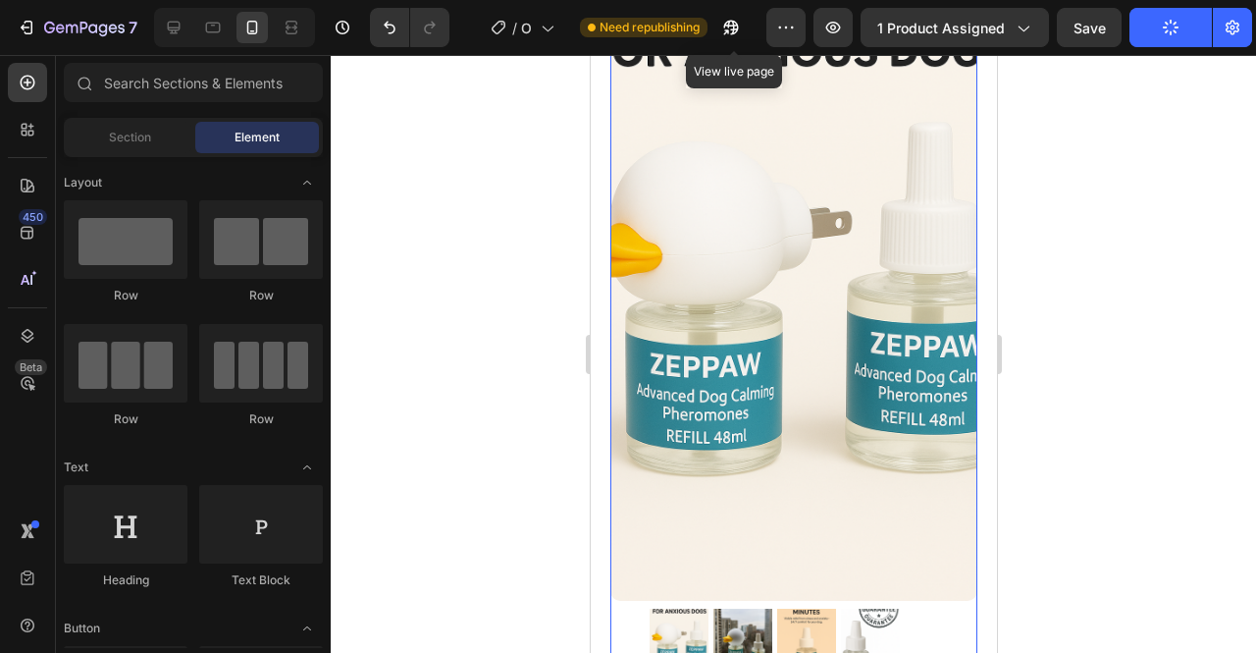
scroll to position [589, 0]
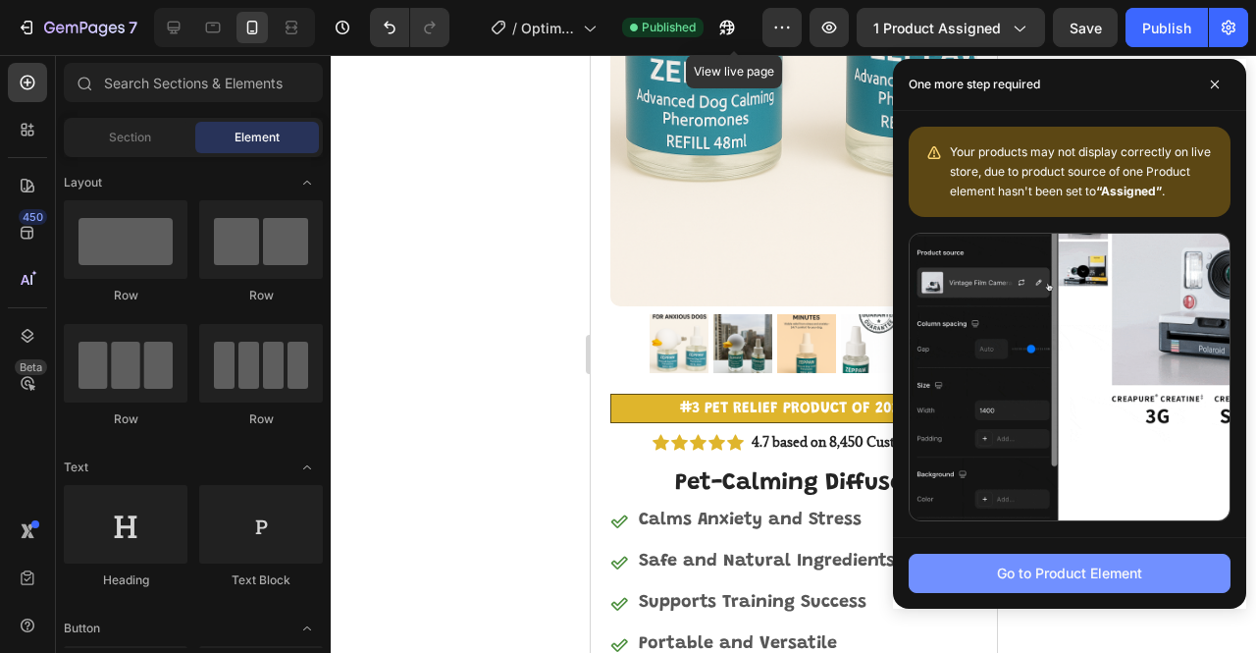
click at [1113, 574] on div "Go to Product Element" at bounding box center [1069, 572] width 145 height 21
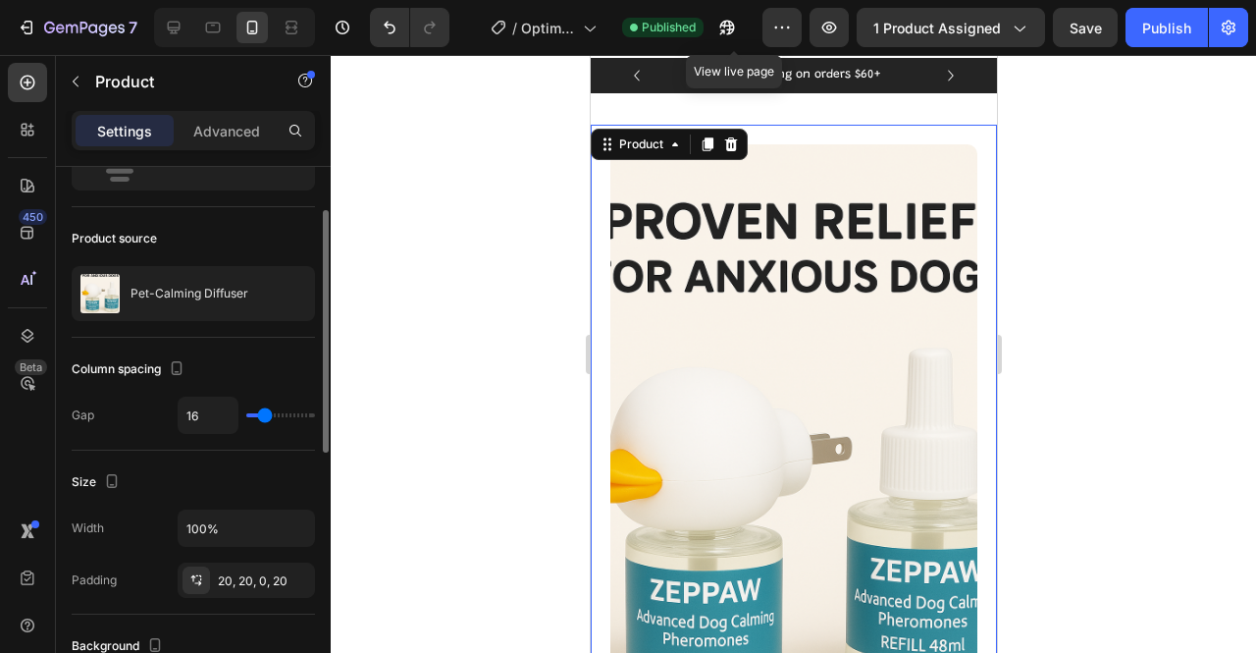
scroll to position [196, 0]
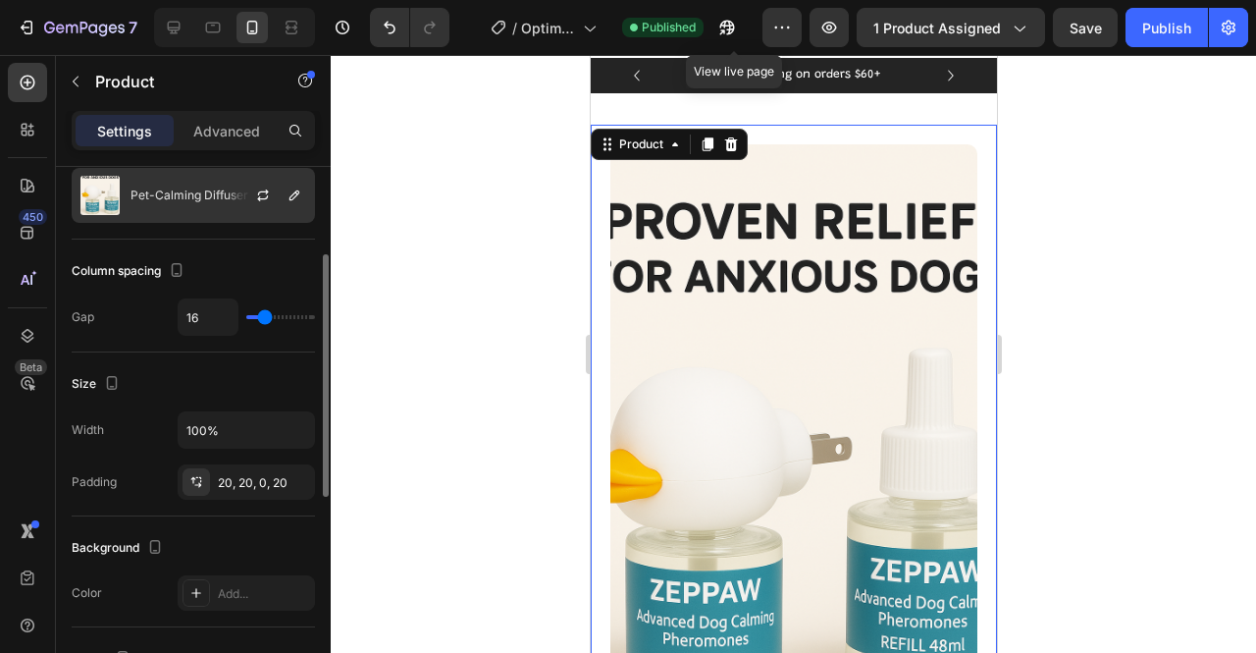
click at [176, 193] on p "Pet-Calming Diffuser" at bounding box center [190, 195] width 118 height 14
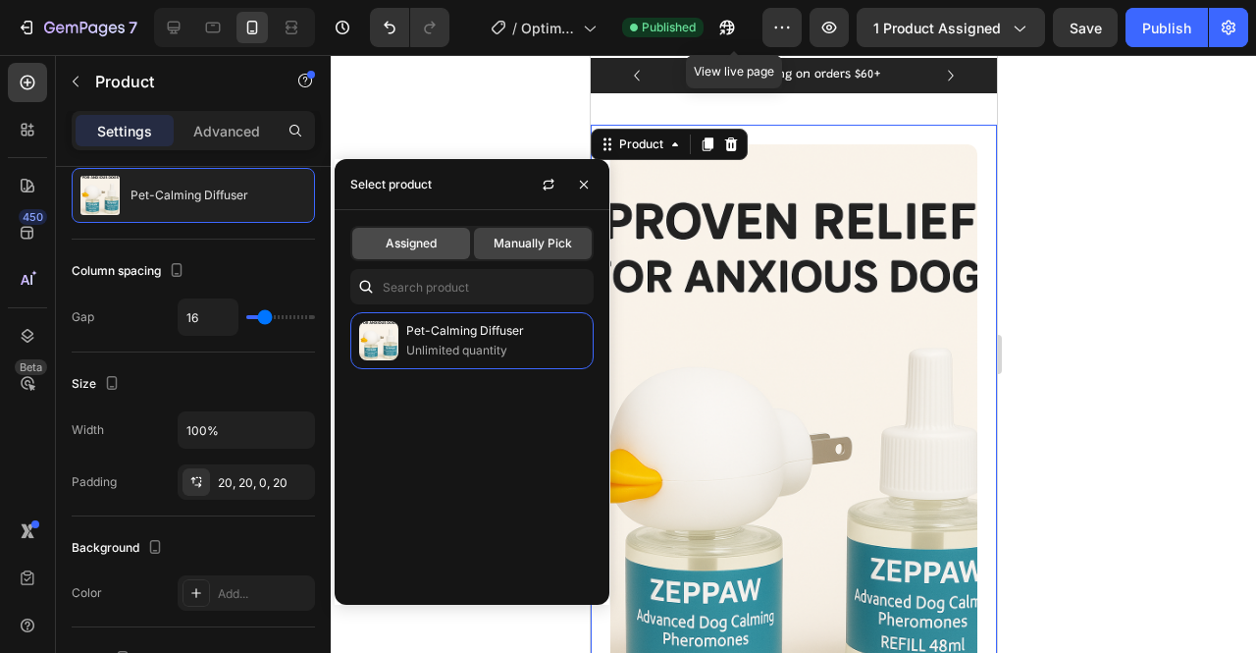
click at [420, 246] on span "Assigned" at bounding box center [411, 244] width 51 height 18
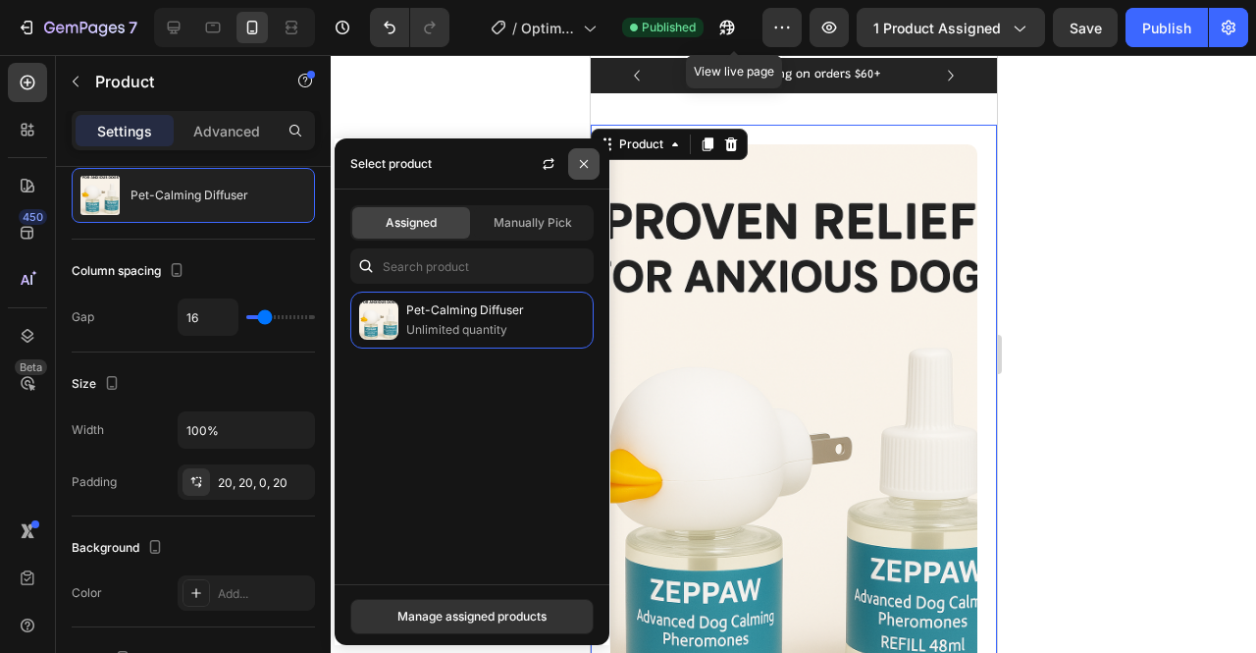
click at [585, 170] on icon "button" at bounding box center [584, 164] width 16 height 16
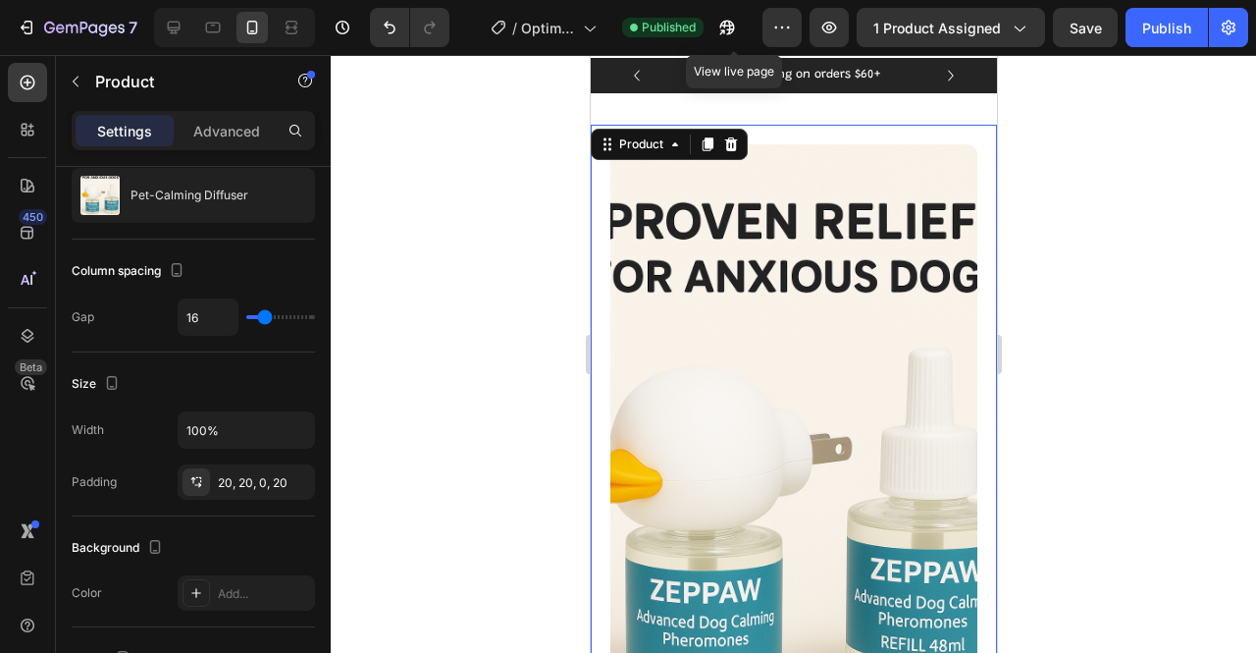
click at [1085, 189] on div at bounding box center [793, 354] width 925 height 598
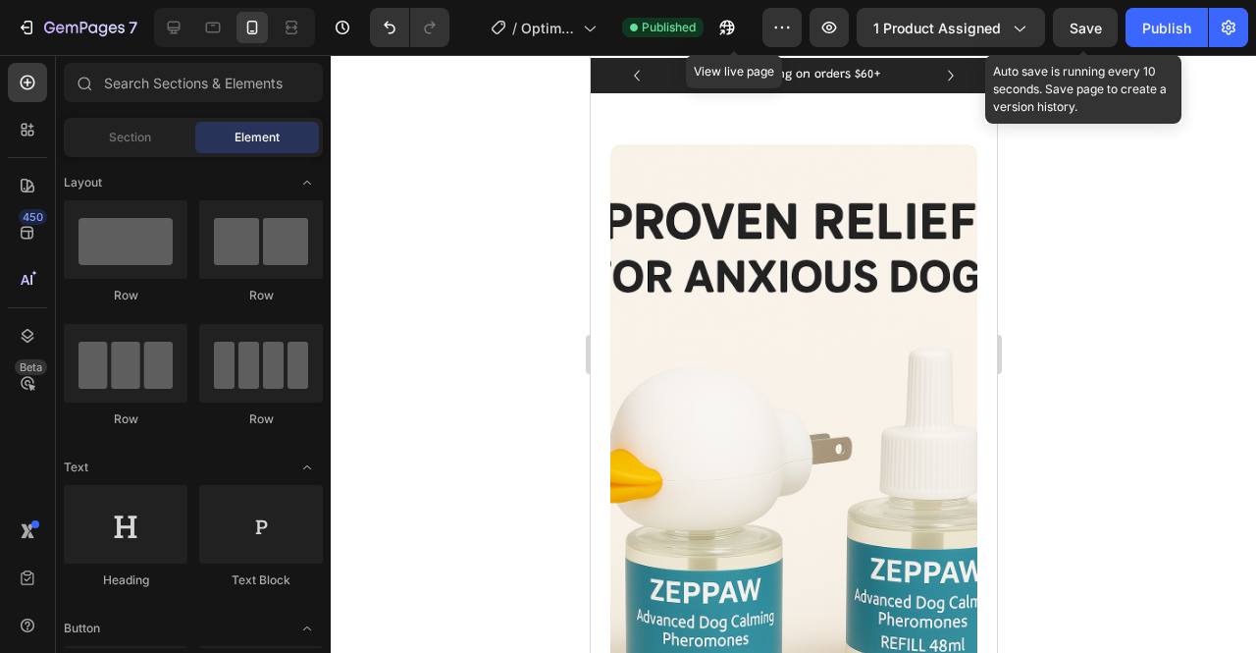
click at [1101, 26] on span "Save" at bounding box center [1086, 28] width 32 height 17
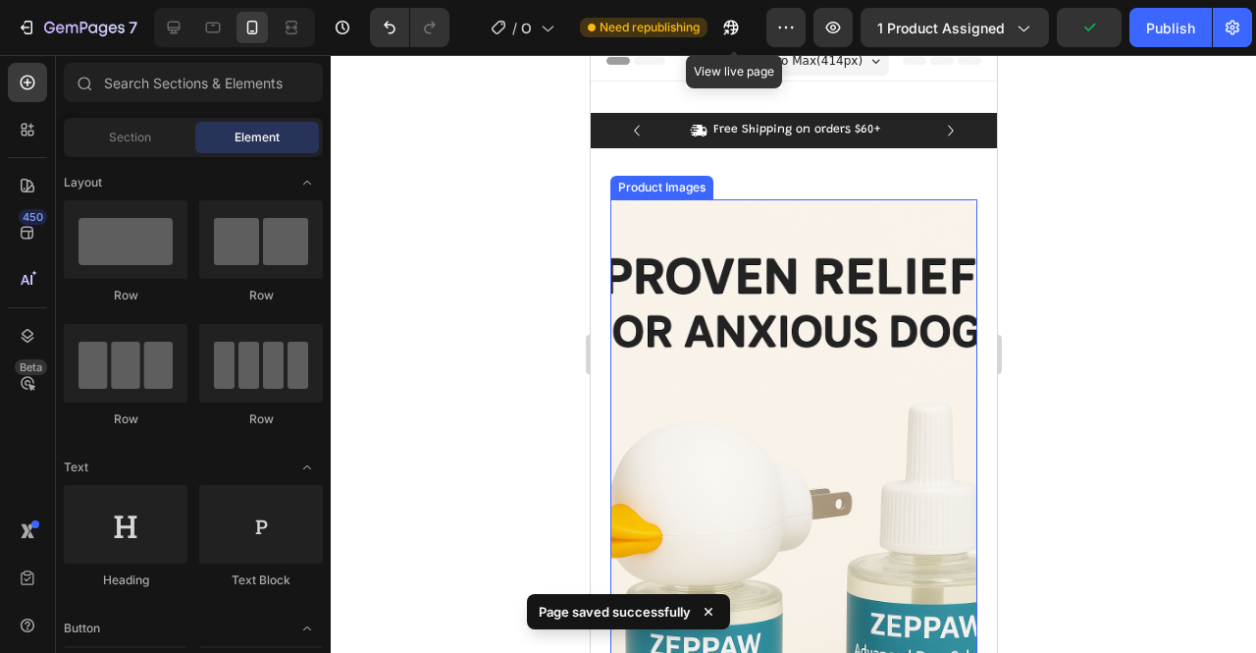
scroll to position [0, 0]
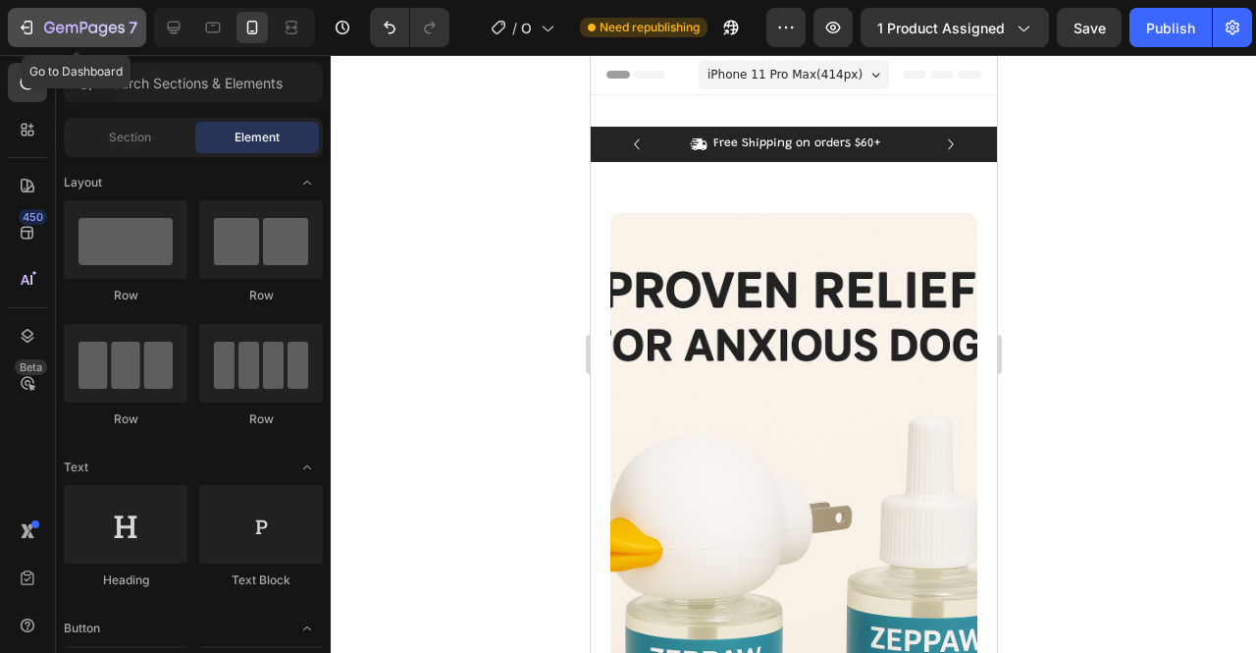
click at [27, 32] on icon "button" at bounding box center [29, 28] width 9 height 14
